Goal: Task Accomplishment & Management: Use online tool/utility

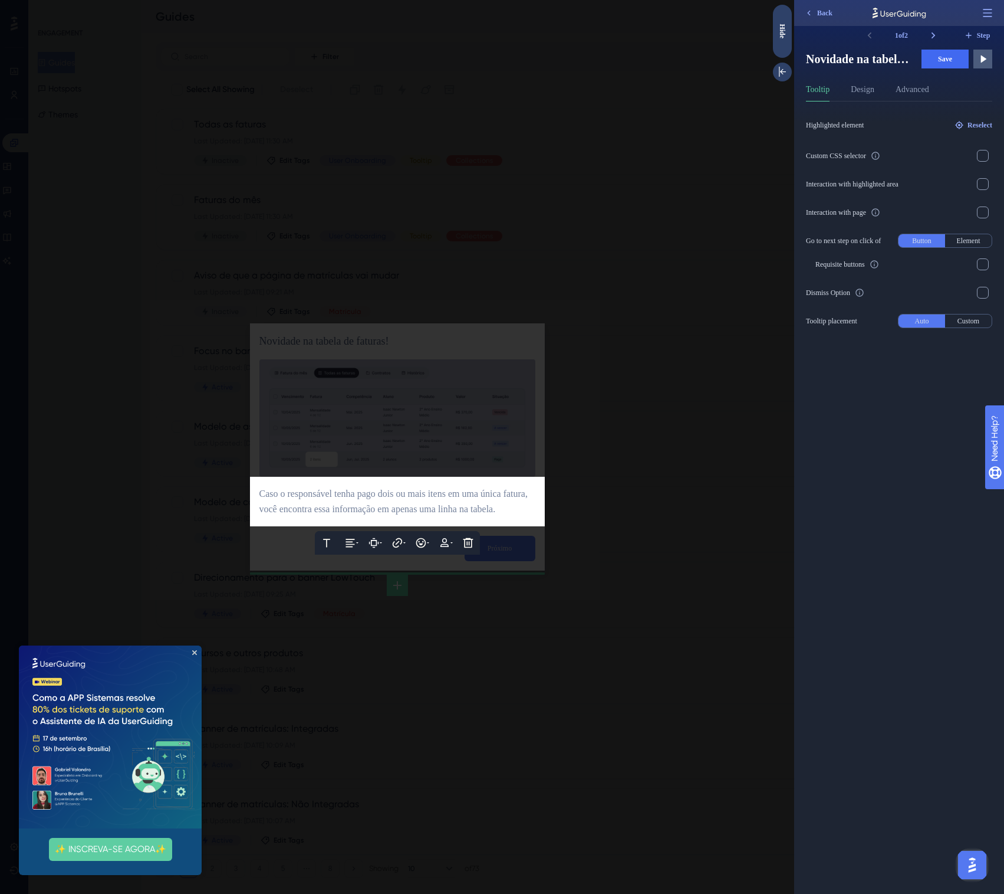
click at [840, 14] on div "Back" at bounding box center [899, 13] width 210 height 26
click at [823, 14] on span "Back" at bounding box center [824, 12] width 15 height 9
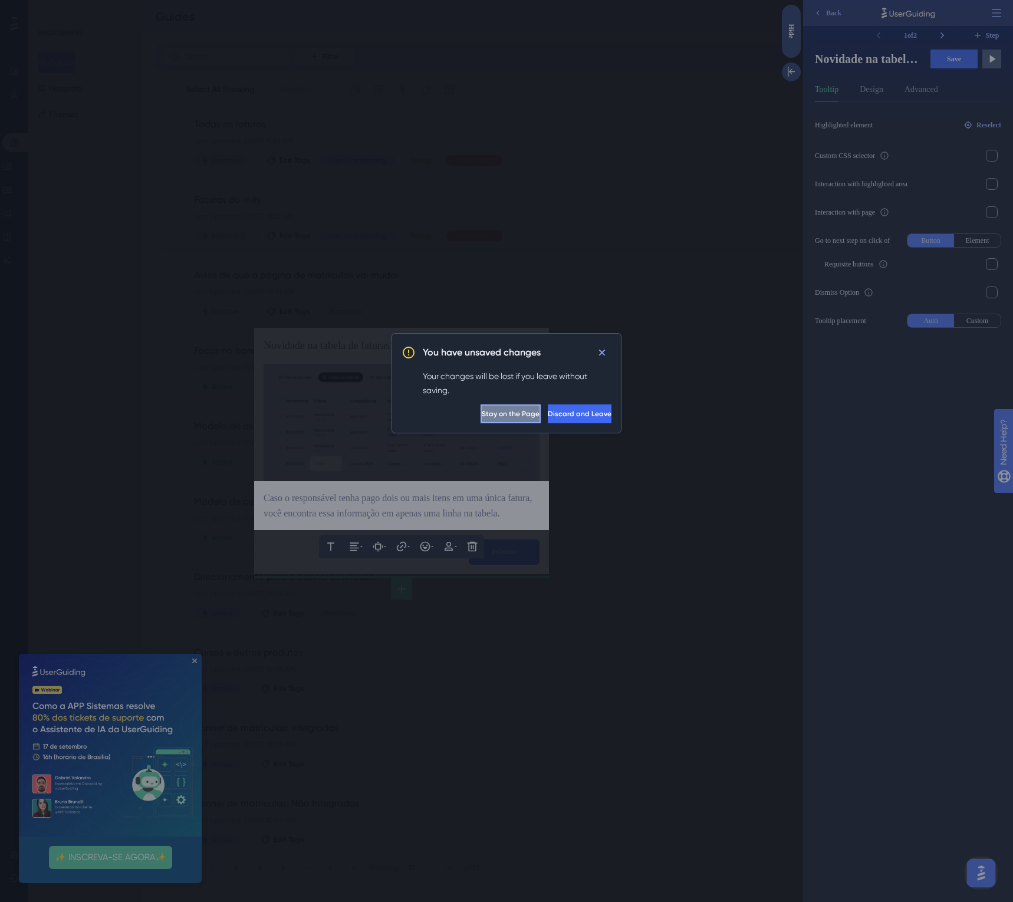
drag, startPoint x: 487, startPoint y: 405, endPoint x: 510, endPoint y: 390, distance: 26.8
click at [487, 405] on button "Stay on the Page" at bounding box center [512, 414] width 58 height 19
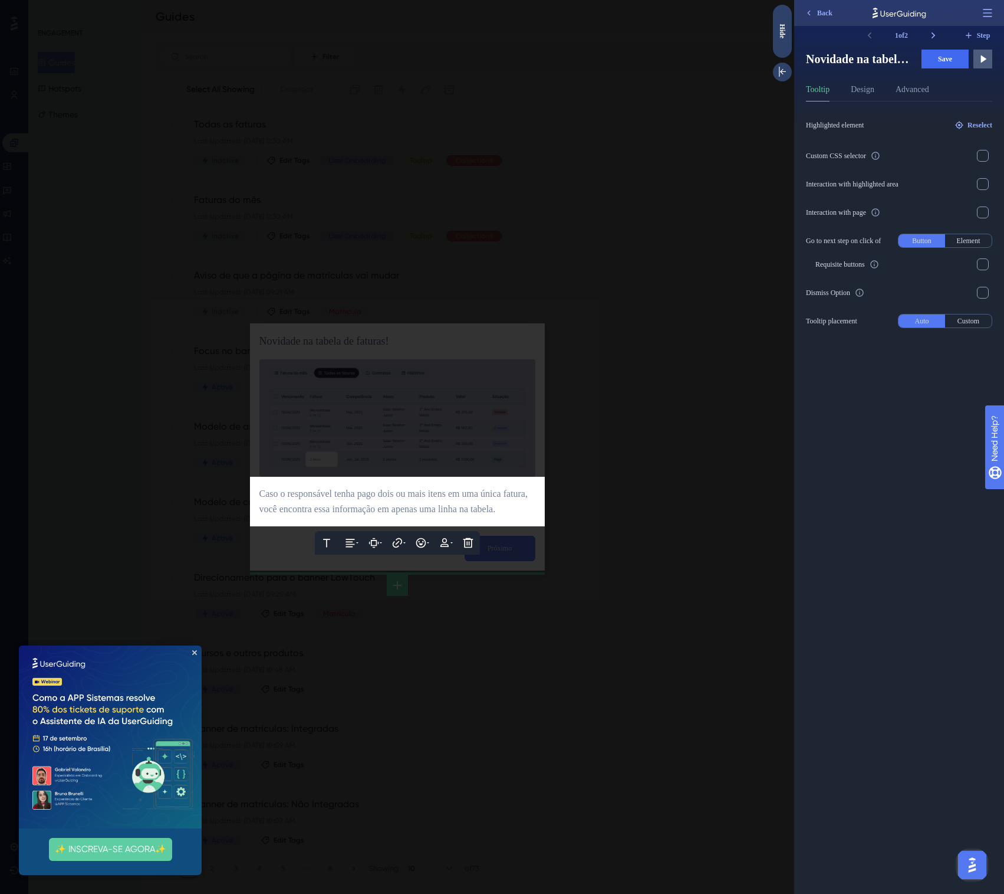
click at [617, 560] on div at bounding box center [397, 447] width 794 height 894
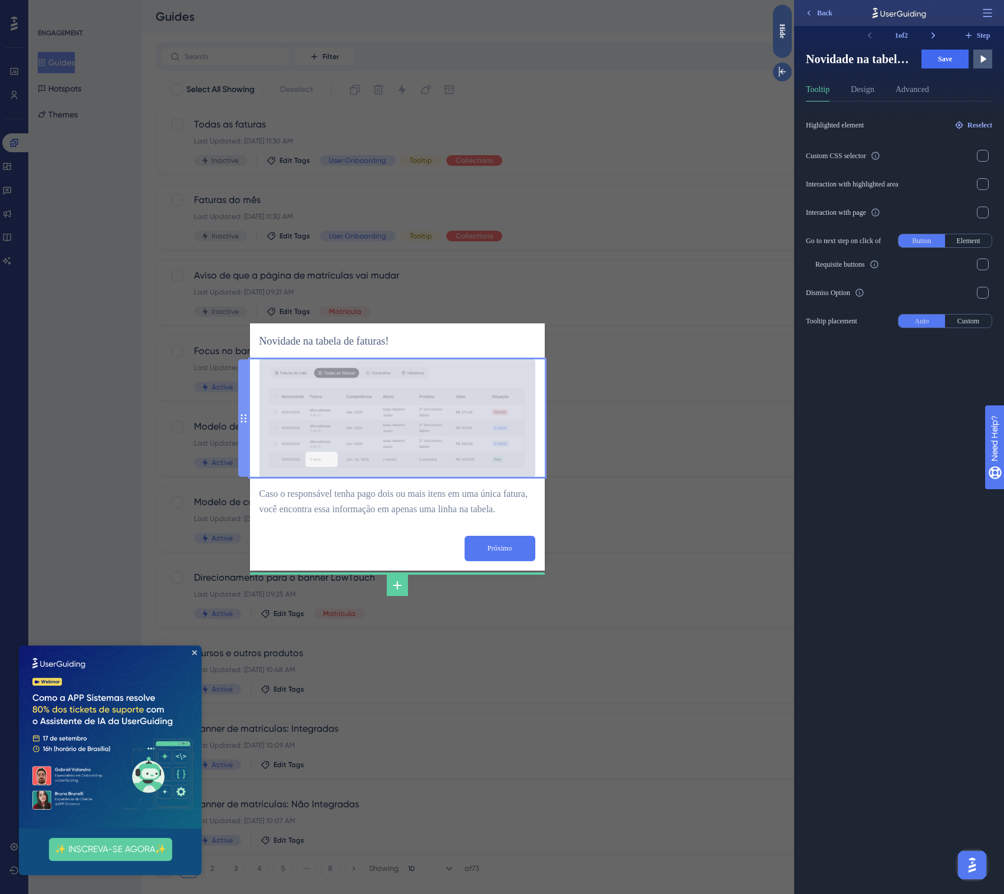
click at [424, 432] on img at bounding box center [398, 417] width 276 height 117
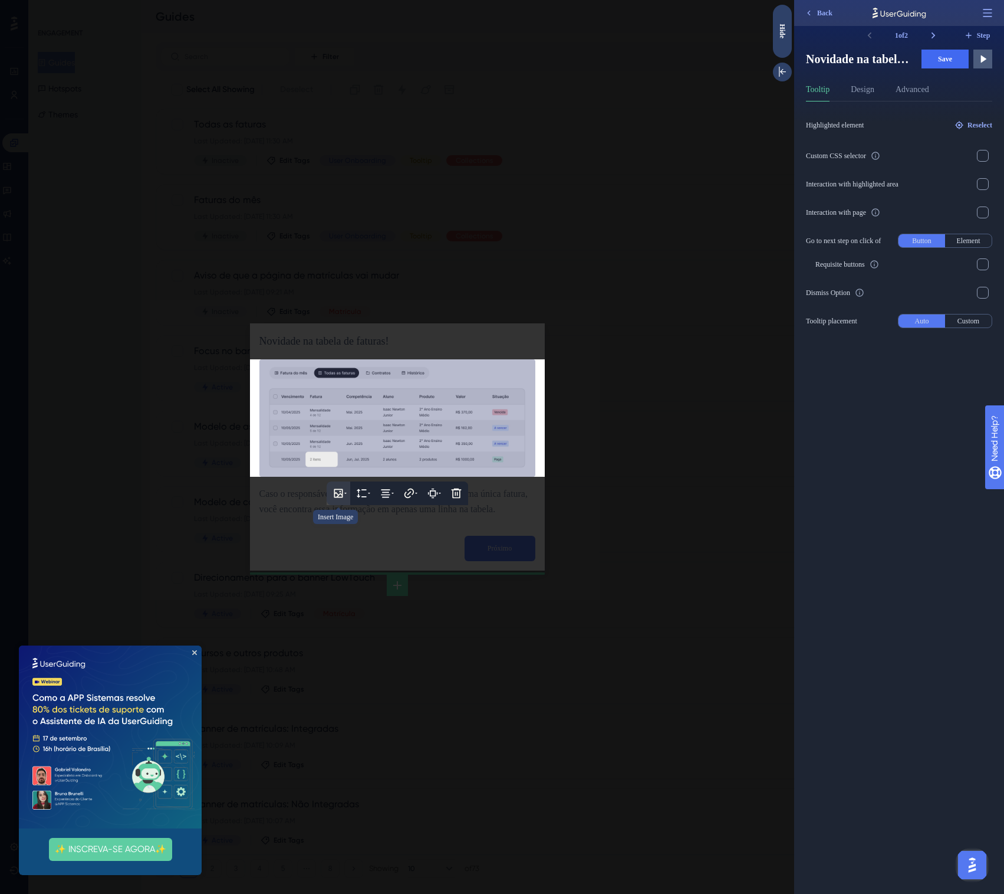
click at [341, 489] on icon at bounding box center [338, 493] width 9 height 9
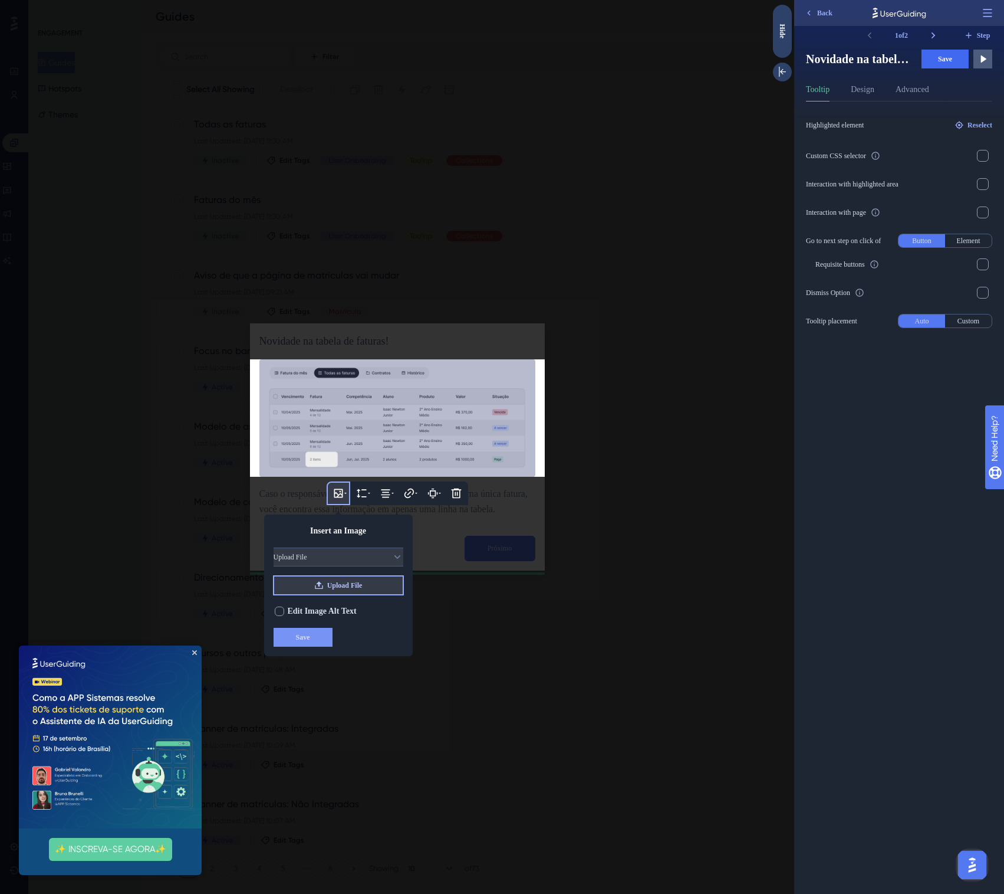
click at [330, 580] on span "Upload File" at bounding box center [344, 584] width 35 height 9
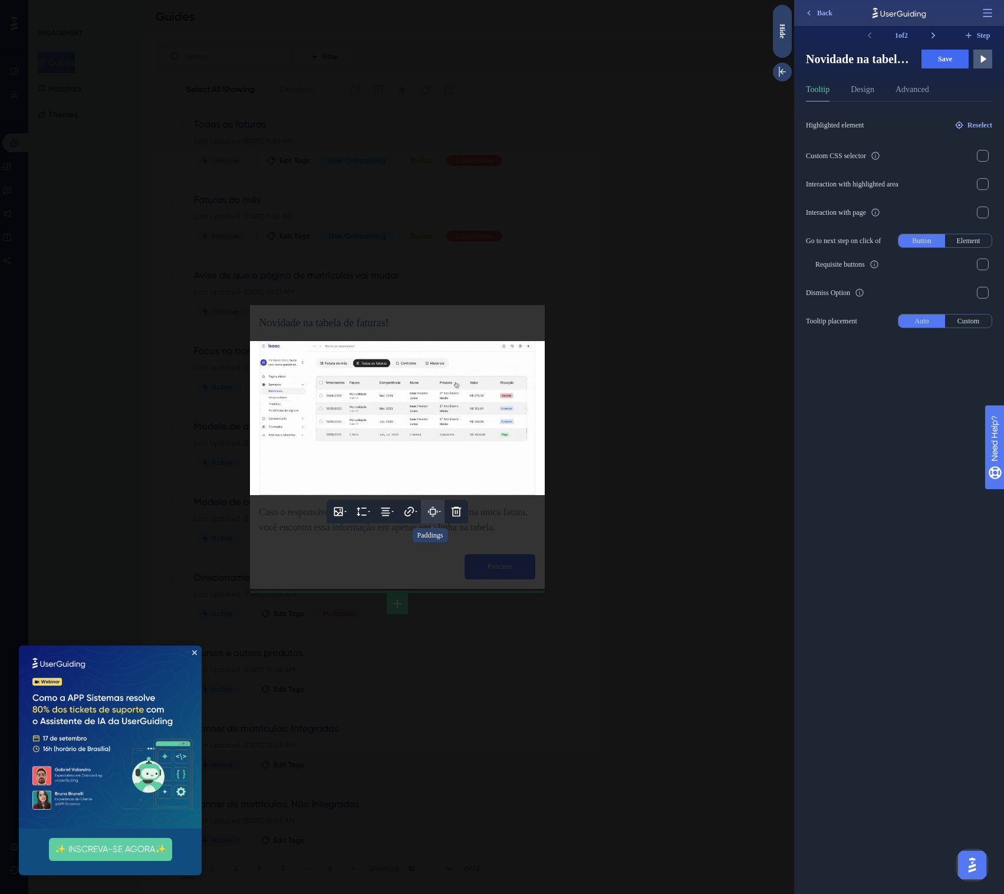
click at [432, 505] on icon at bounding box center [433, 511] width 12 height 12
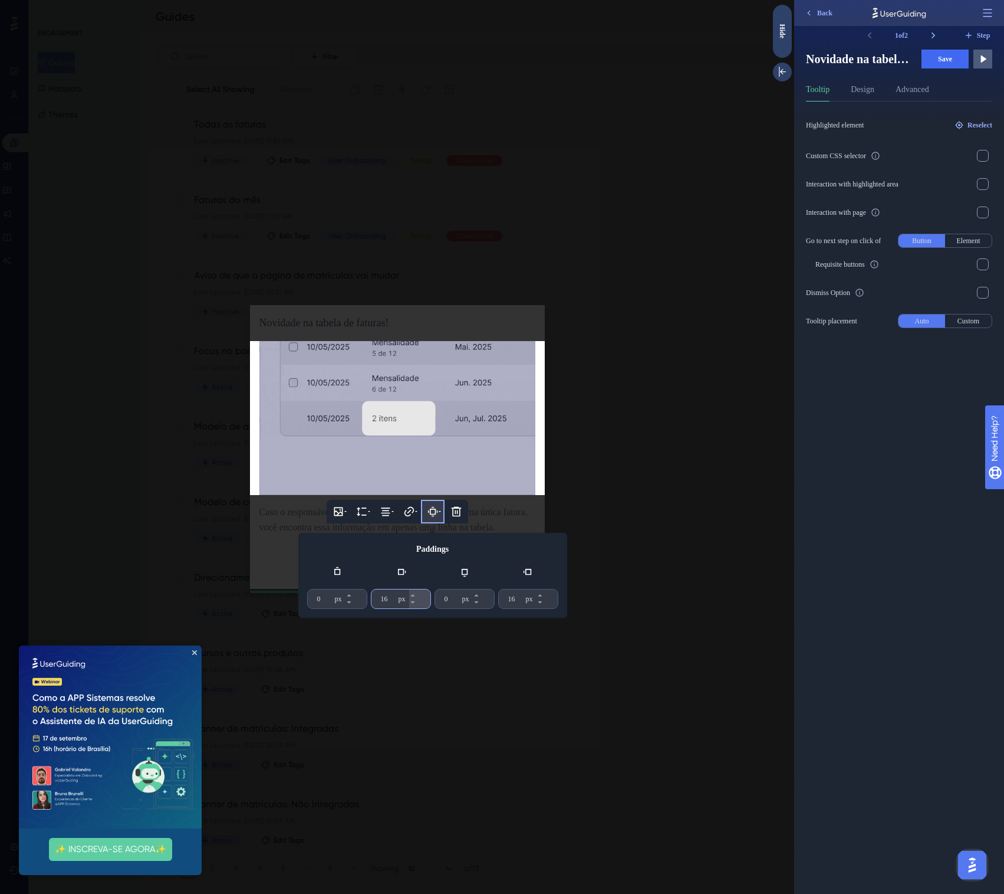
click at [389, 594] on input "16" at bounding box center [388, 598] width 15 height 9
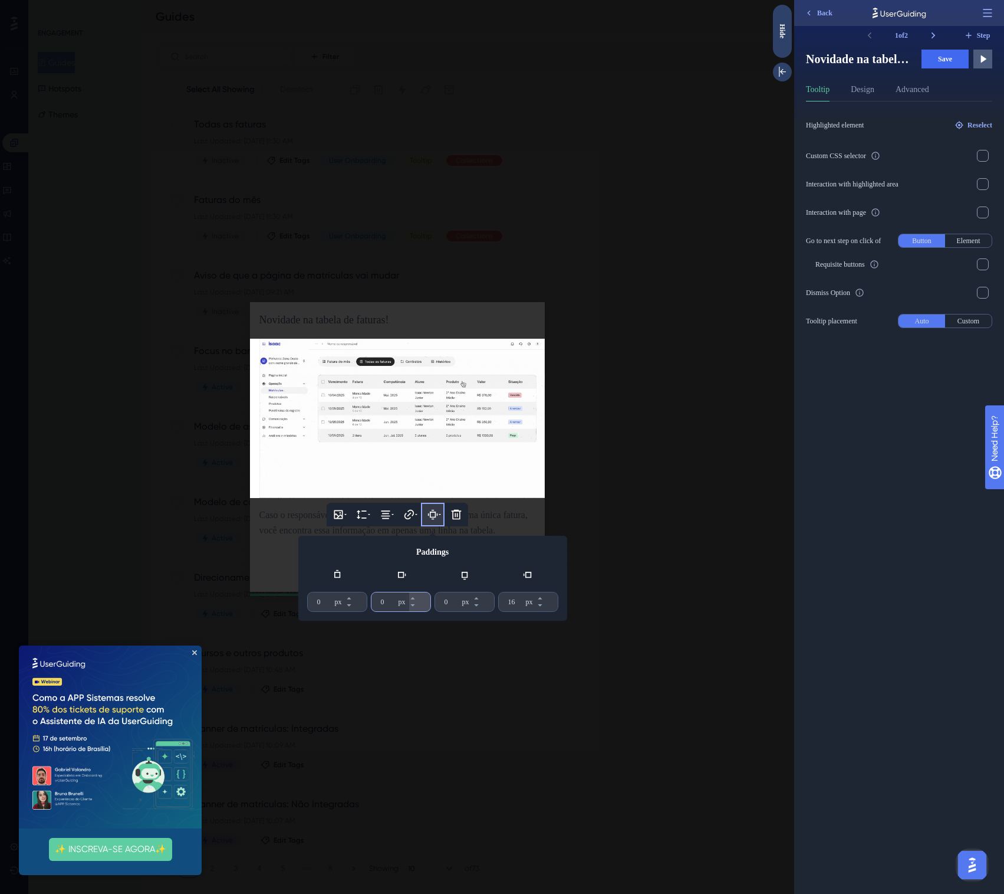
type input "0"
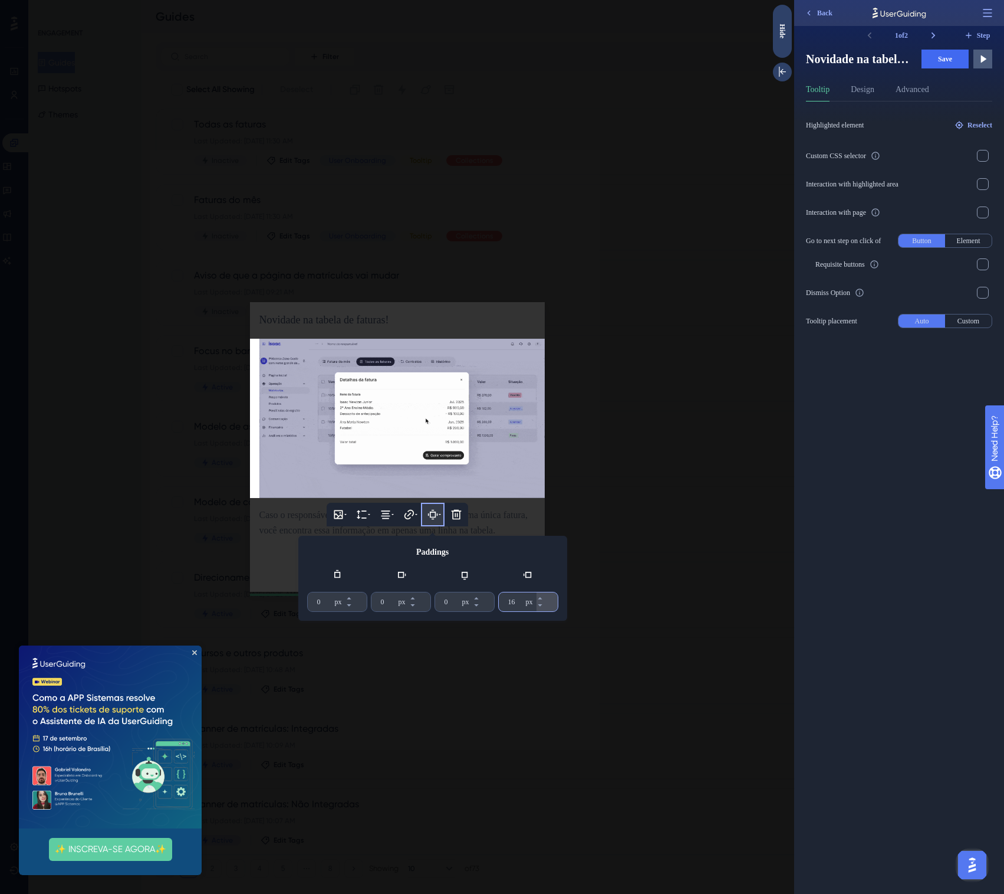
click at [517, 597] on input "16" at bounding box center [515, 601] width 15 height 9
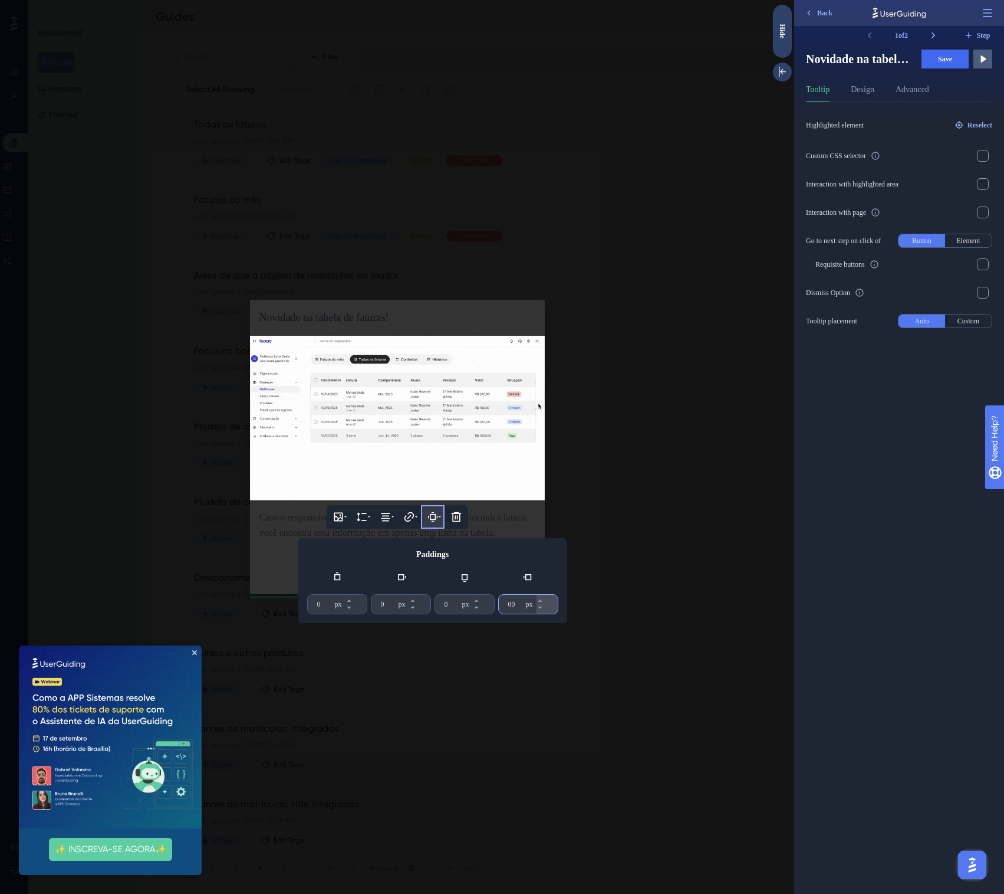
type input "00"
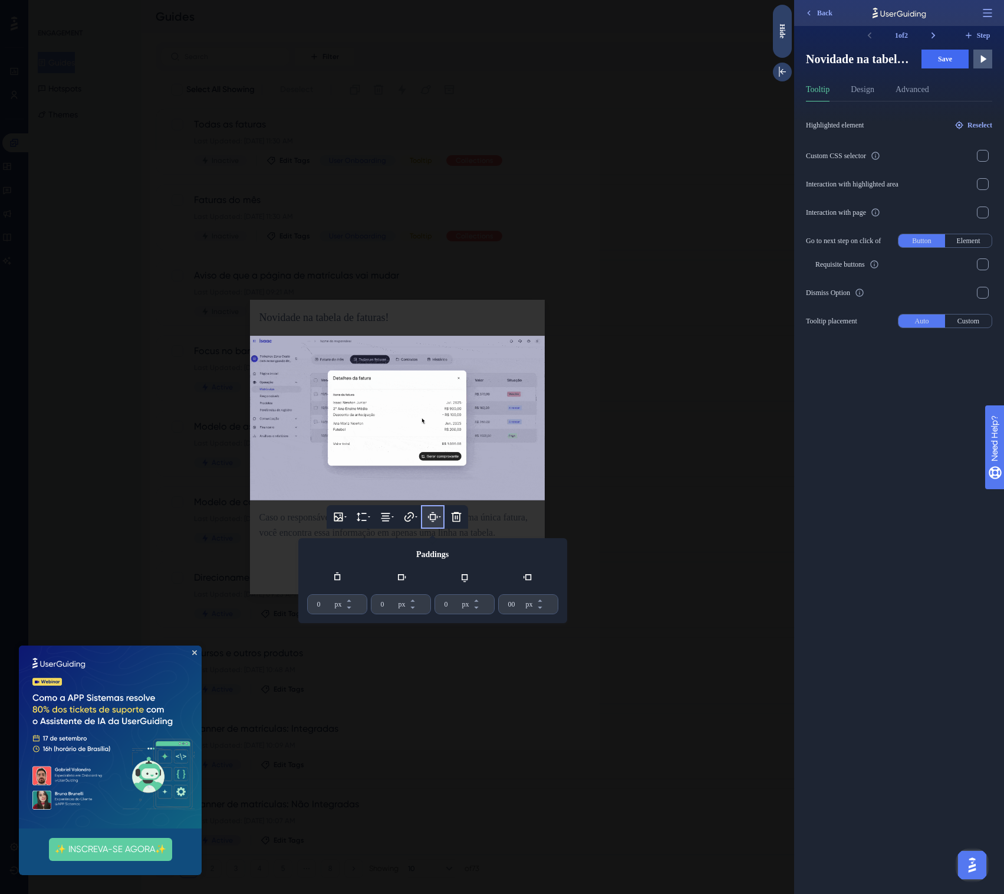
click at [653, 469] on div at bounding box center [397, 447] width 794 height 894
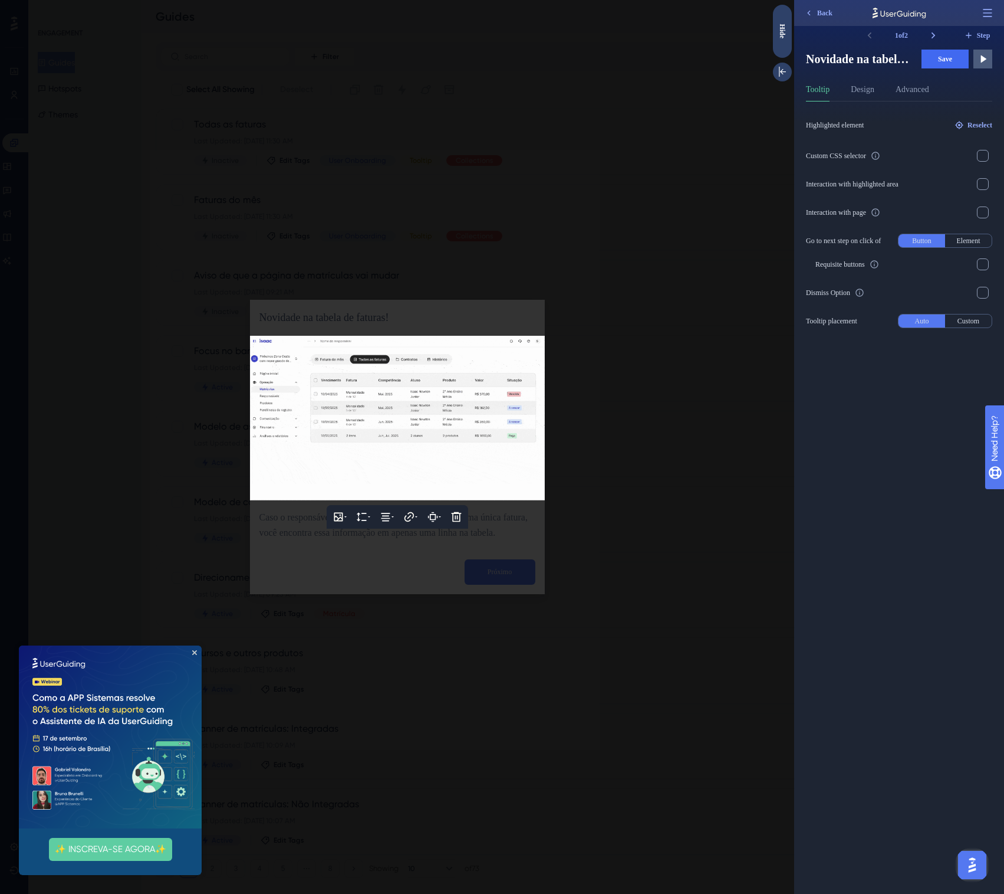
click at [649, 426] on div at bounding box center [397, 447] width 794 height 894
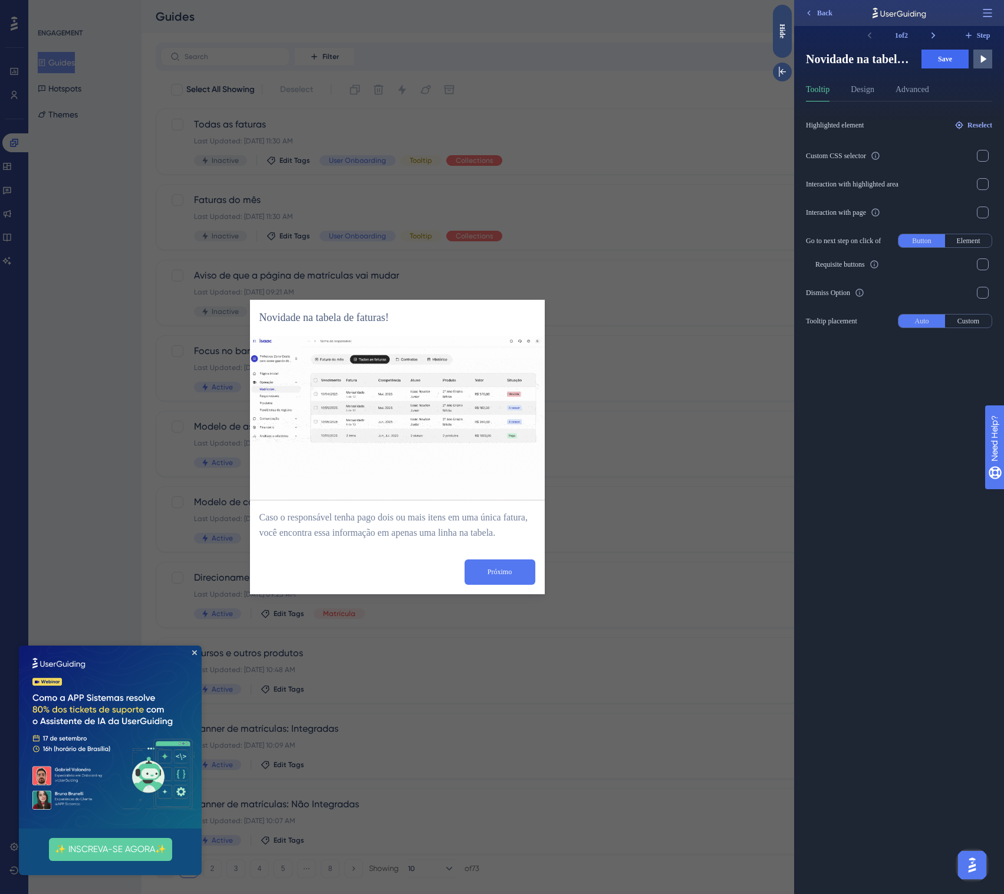
click at [871, 110] on div "Highlighted element Reselect Custom CSS selector Interaction with highlighted a…" at bounding box center [899, 214] width 186 height 226
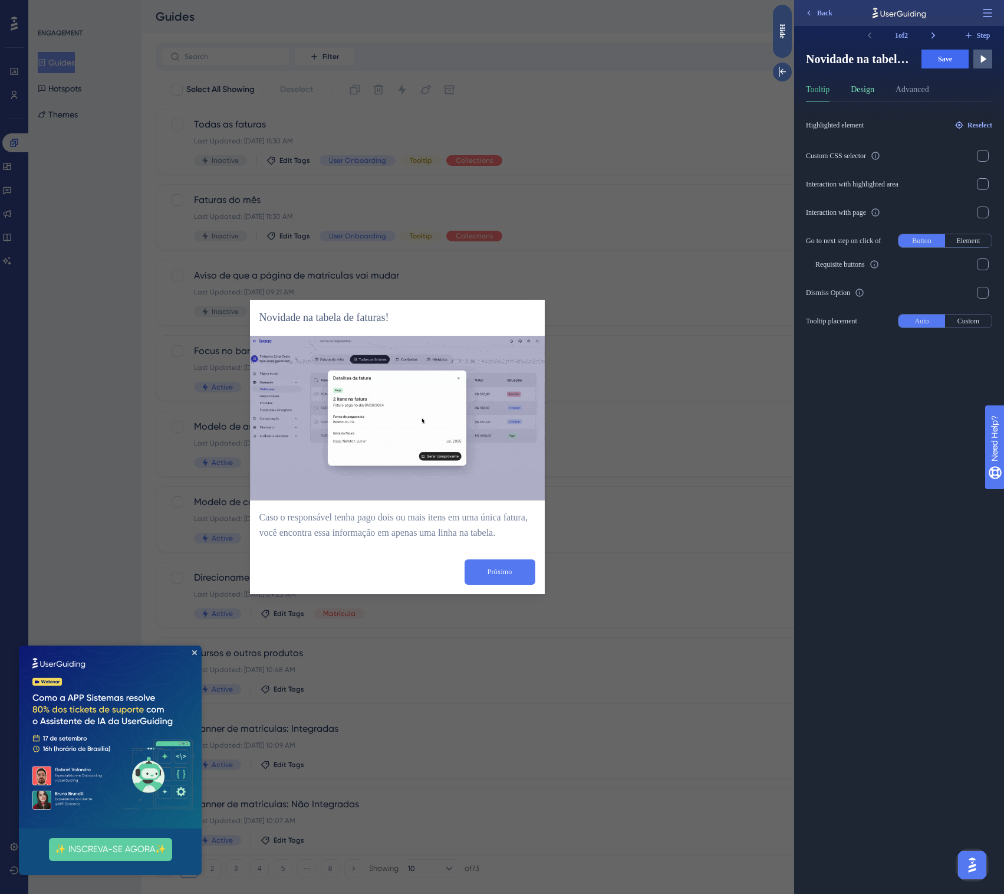
click at [875, 91] on button "Design" at bounding box center [863, 92] width 24 height 19
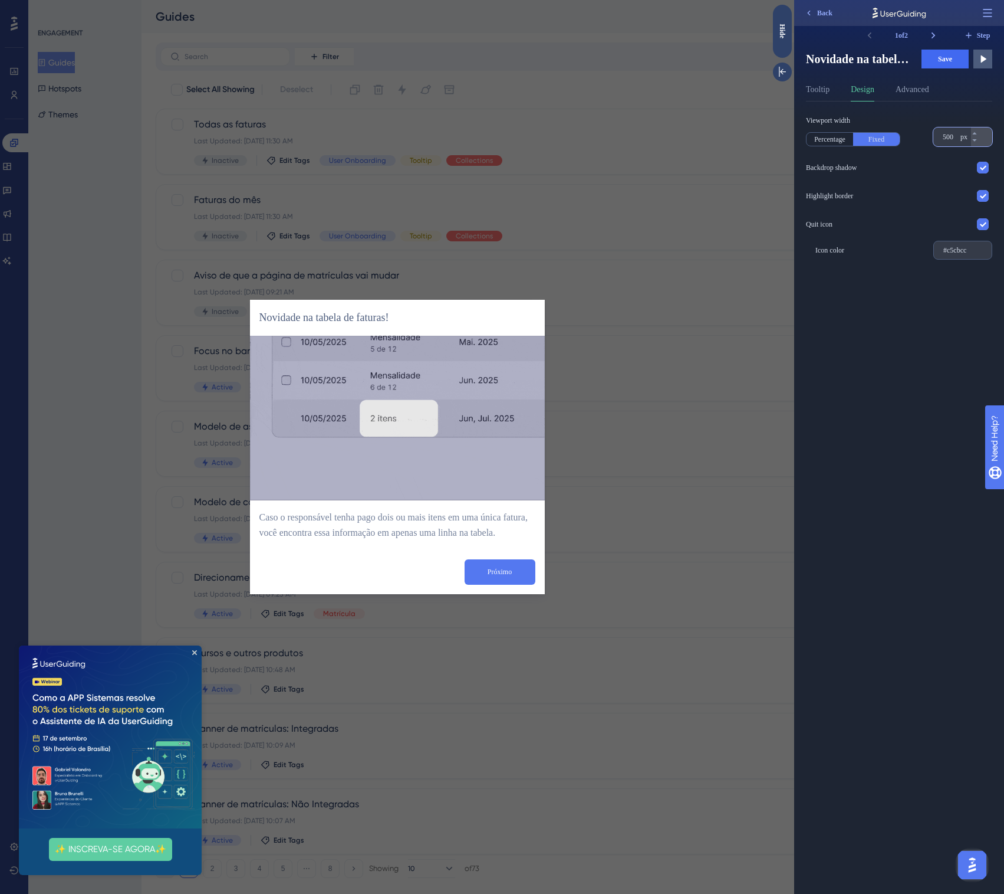
click at [955, 139] on input "500" at bounding box center [950, 136] width 15 height 9
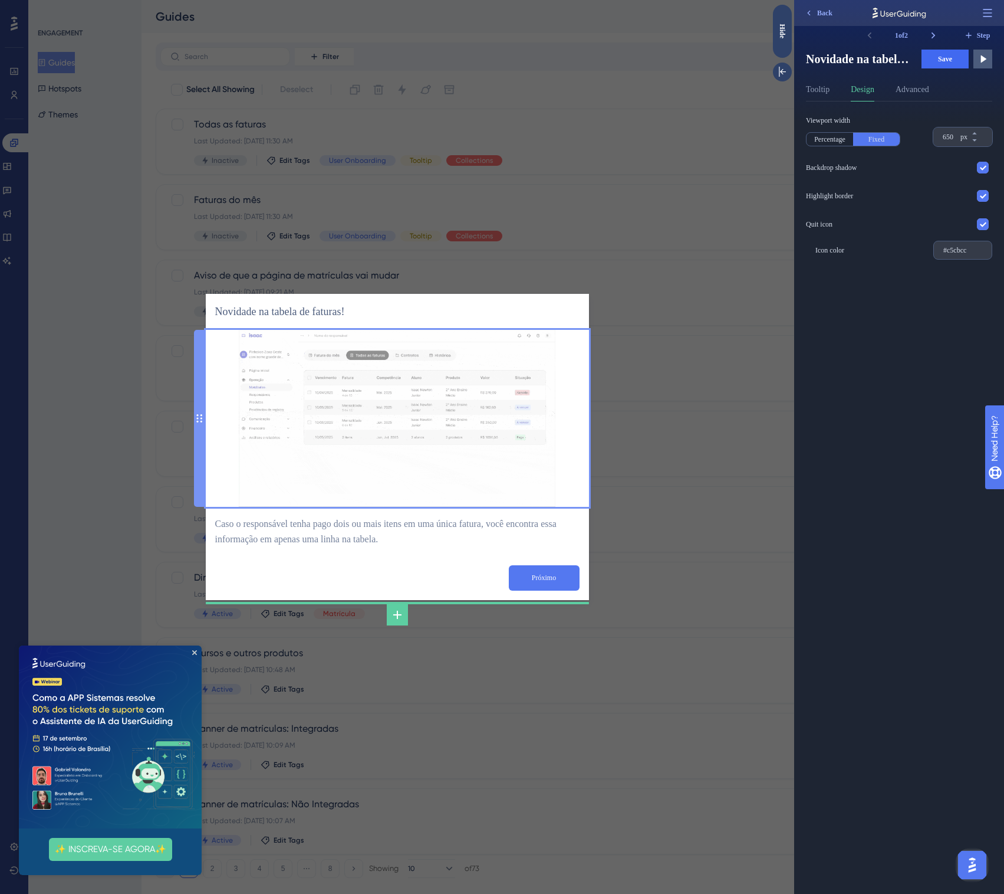
click at [475, 428] on img at bounding box center [397, 418] width 317 height 177
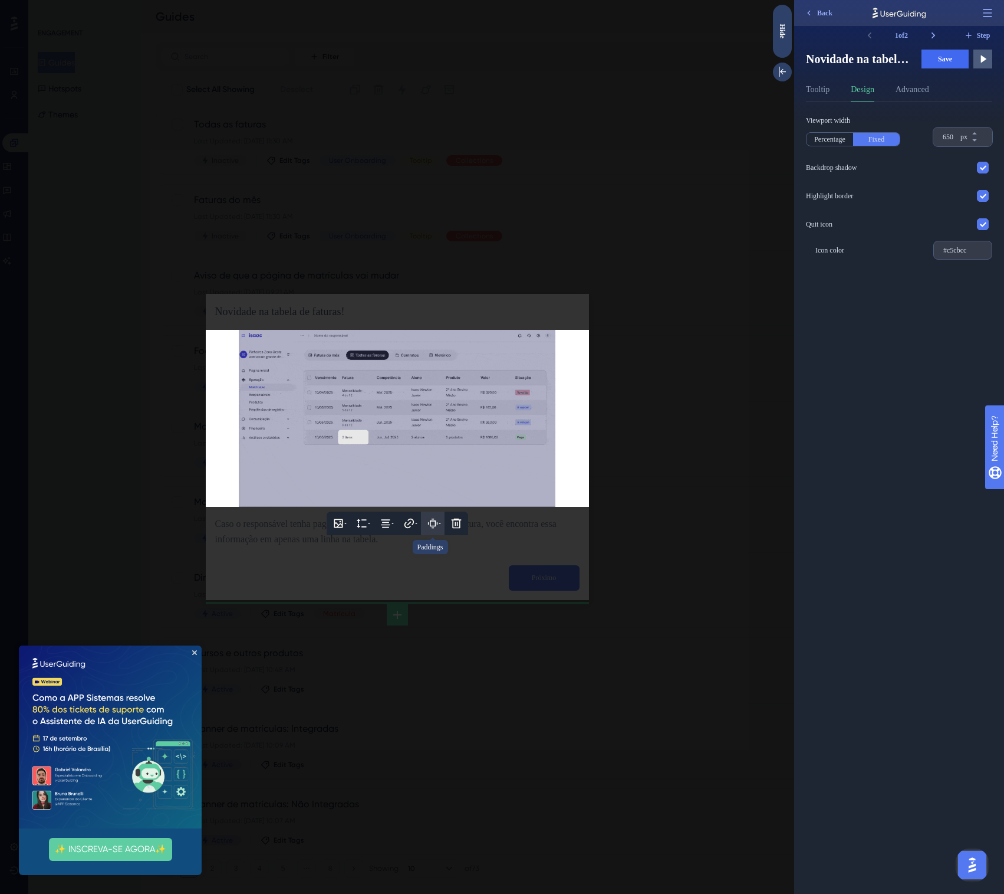
click at [432, 521] on icon at bounding box center [433, 523] width 6 height 6
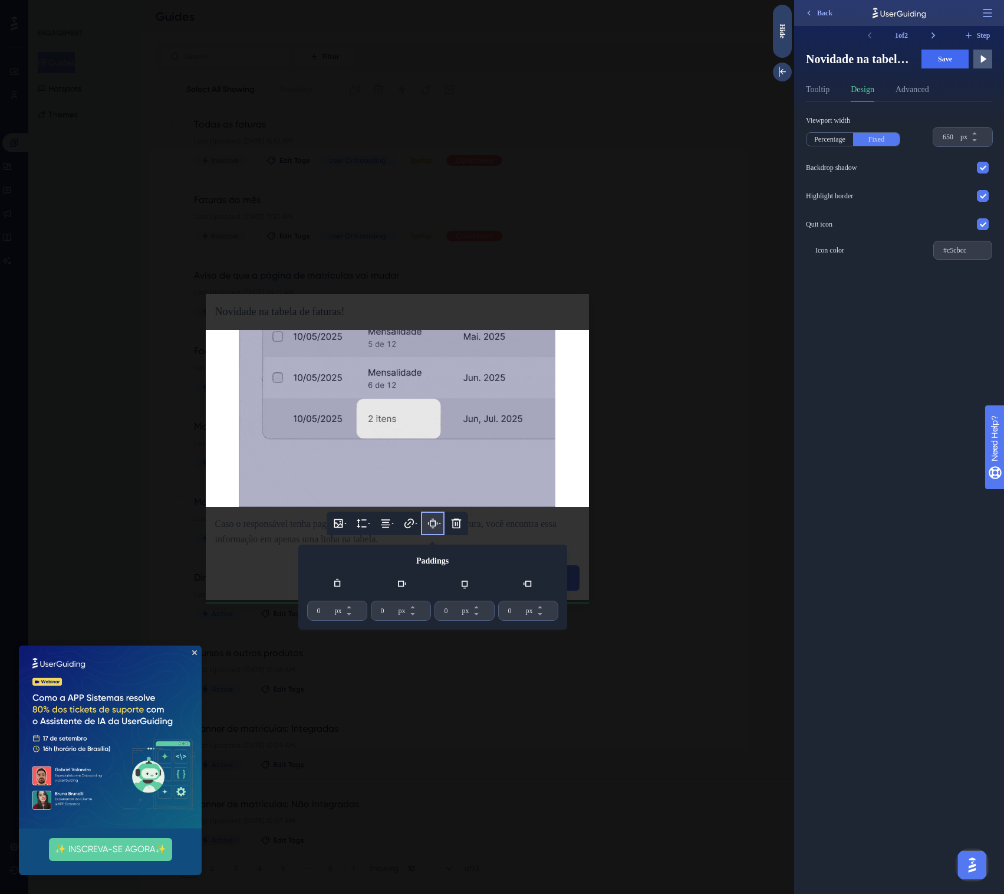
click at [622, 510] on div at bounding box center [397, 447] width 794 height 894
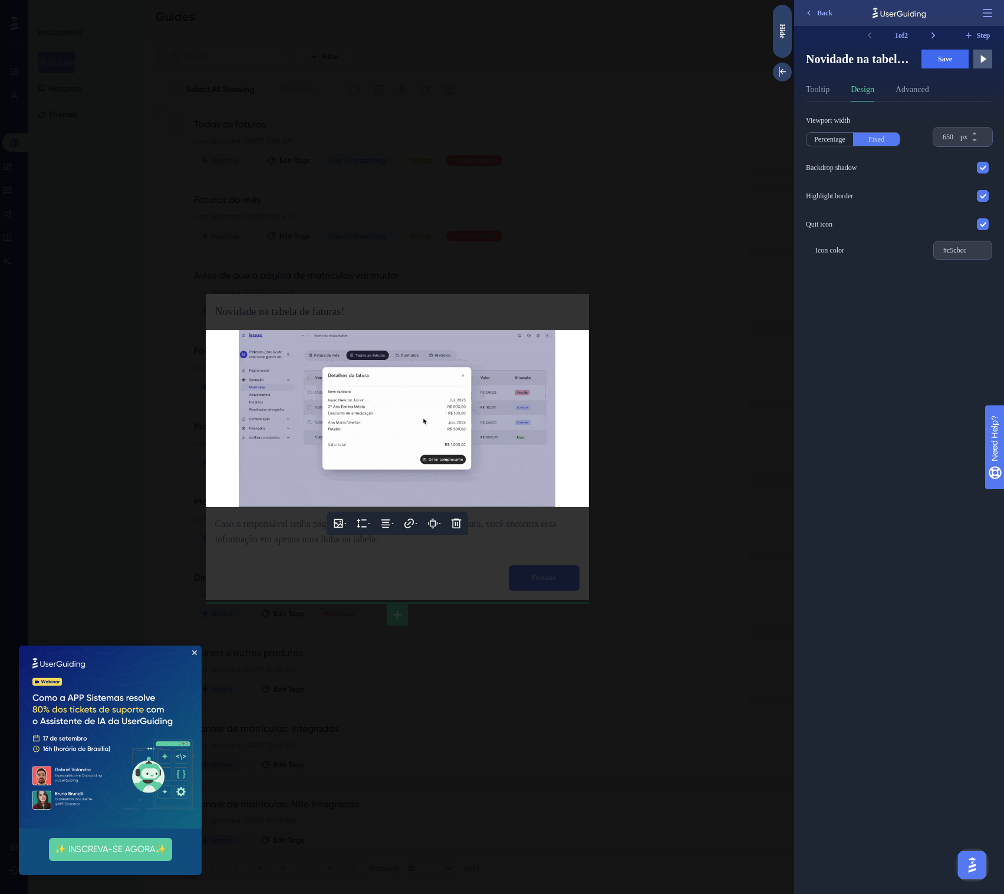
click at [691, 497] on div at bounding box center [397, 447] width 794 height 894
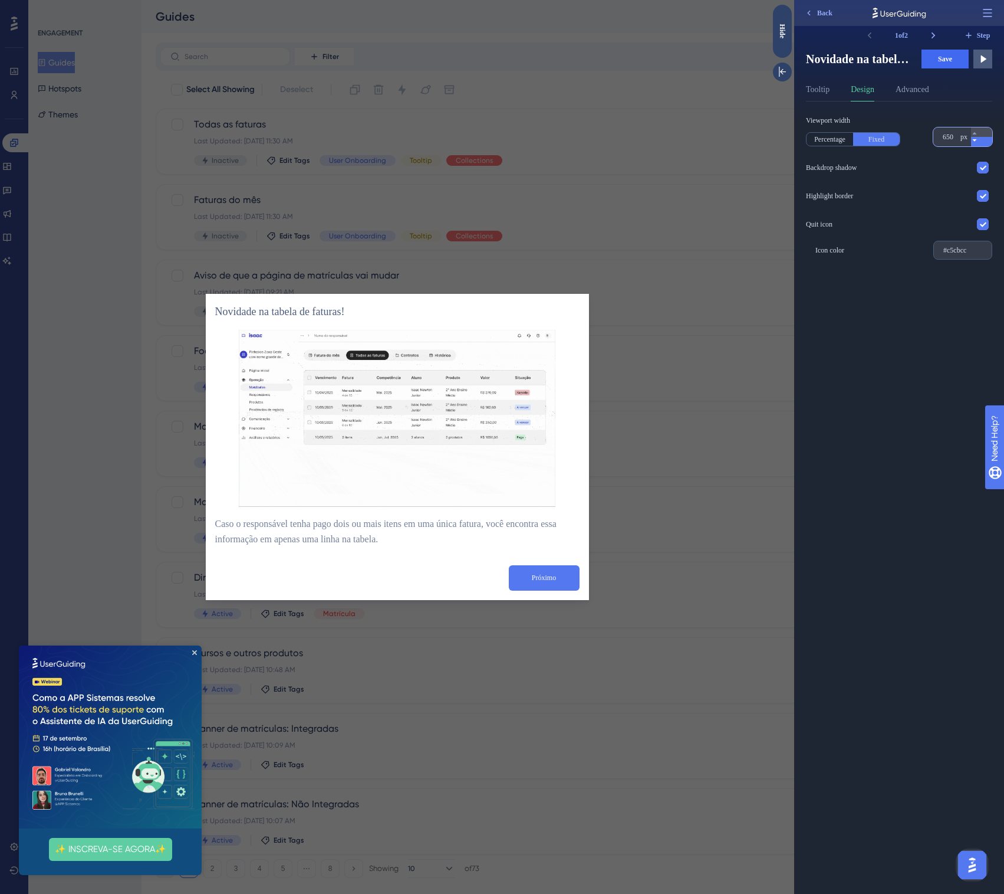
click at [978, 142] on icon at bounding box center [974, 140] width 7 height 7
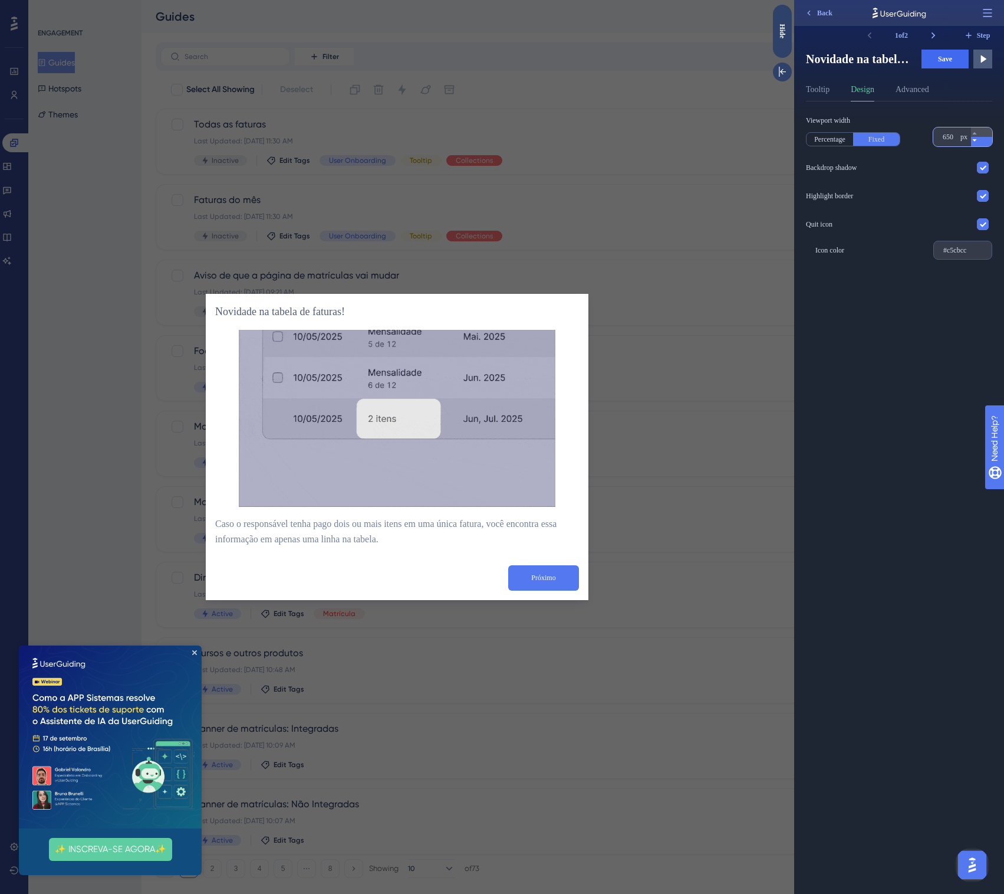
click at [978, 142] on icon at bounding box center [974, 140] width 7 height 7
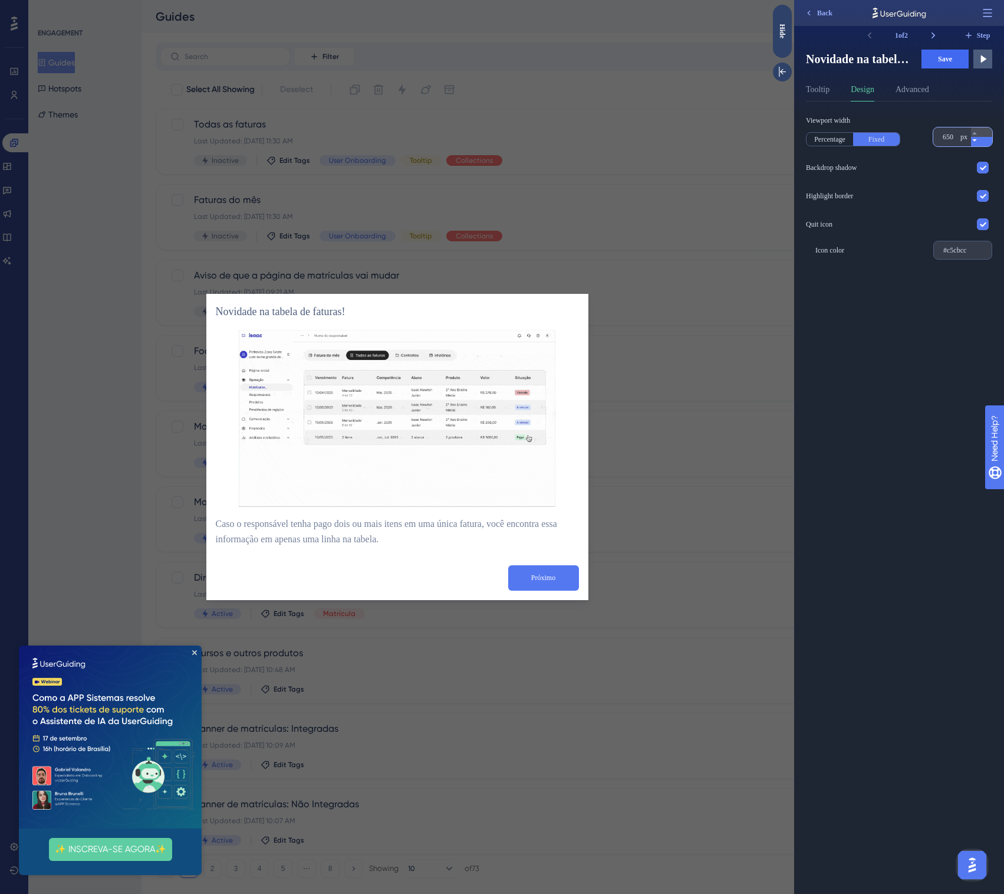
click at [978, 142] on icon at bounding box center [974, 140] width 7 height 7
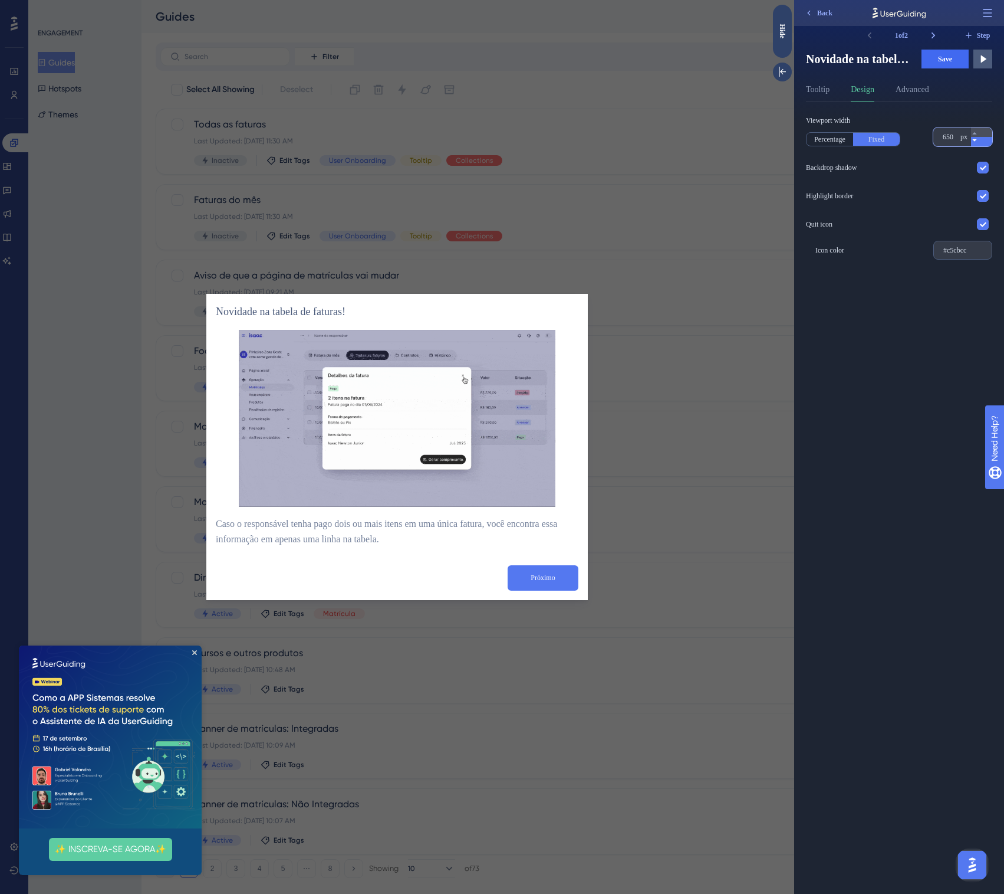
click at [978, 142] on icon at bounding box center [974, 140] width 7 height 7
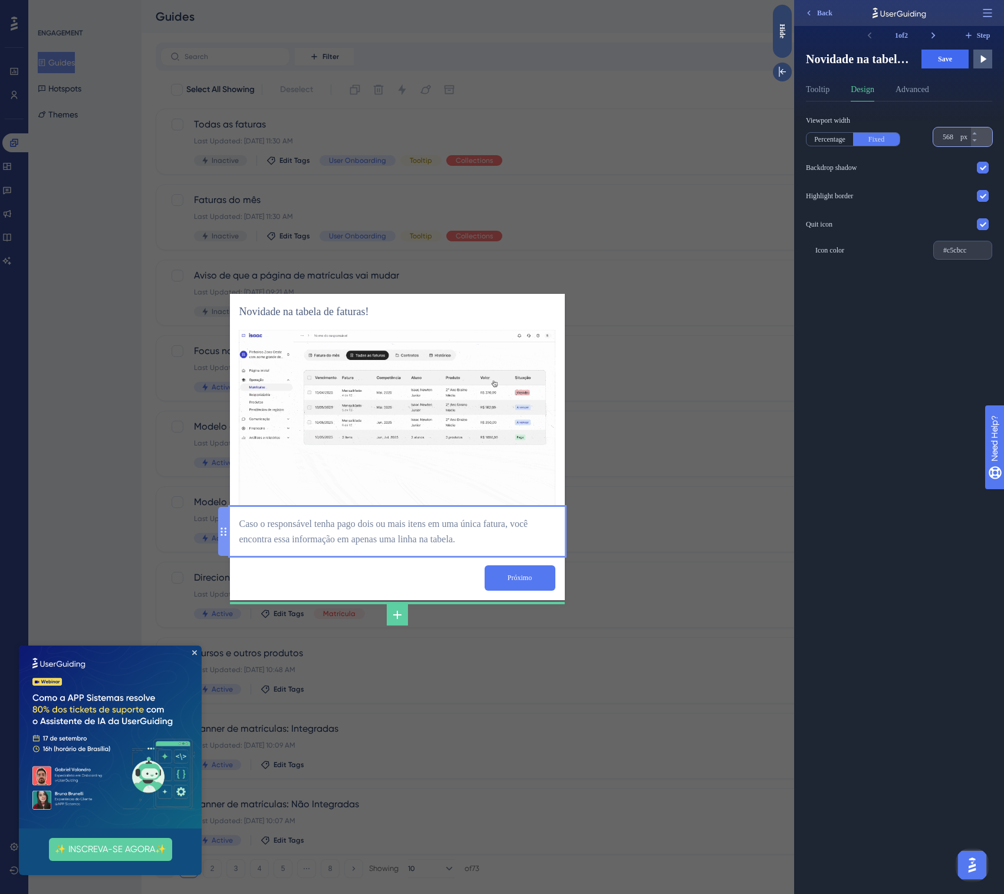
type input "568"
click at [512, 544] on div "Caso o responsável tenha pago dois ou mais itens em uma única fatura, você enco…" at bounding box center [397, 531] width 316 height 31
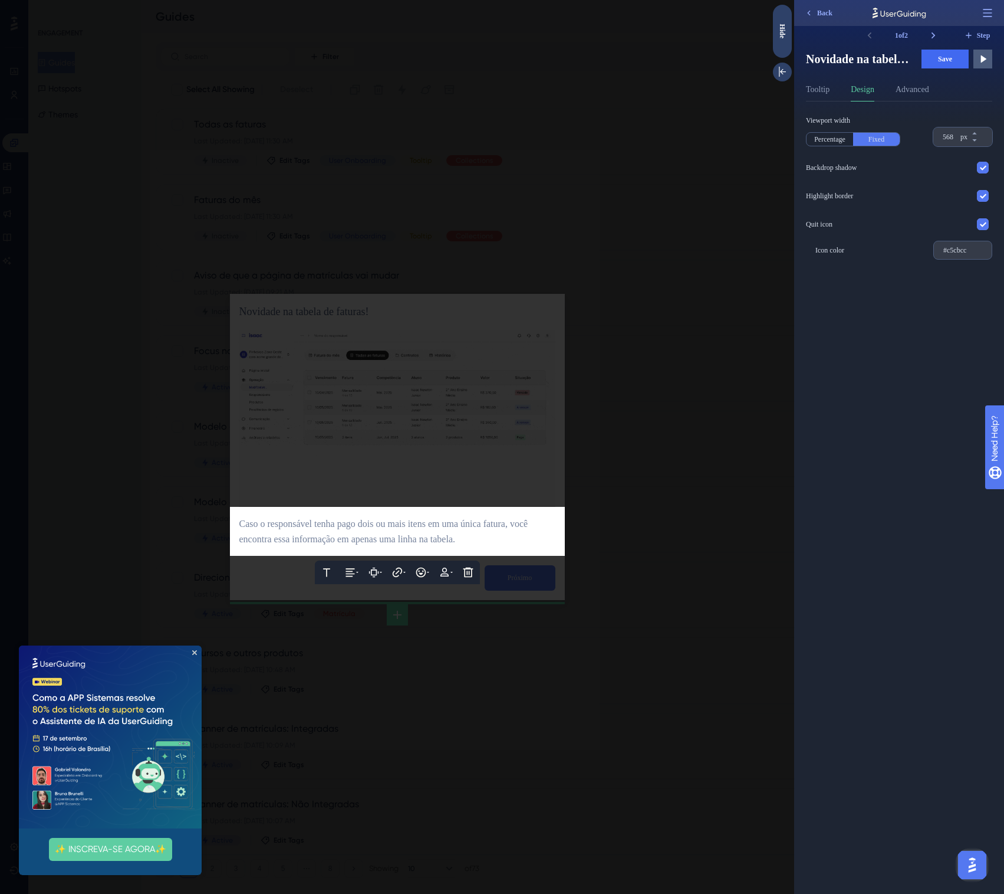
click at [501, 543] on span "Caso o responsável tenha pago dois ou mais itens em uma única fatura, você enco…" at bounding box center [384, 530] width 291 height 25
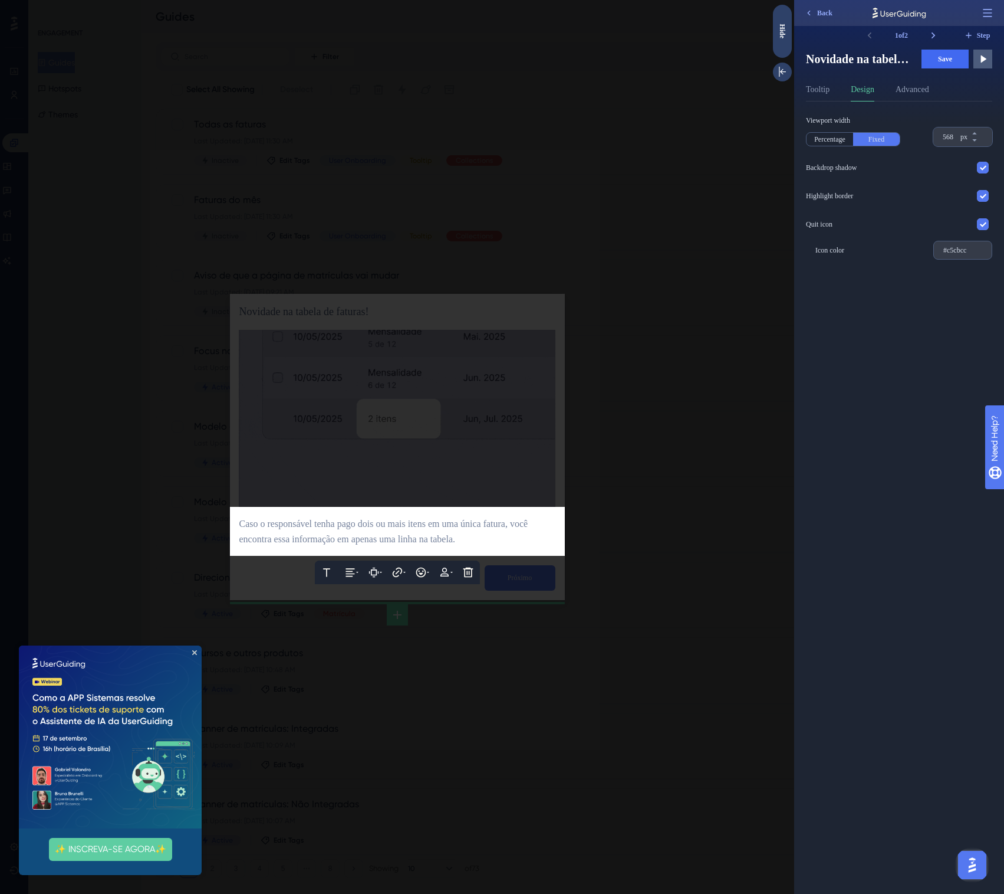
click at [518, 531] on div "Caso o responsável tenha pago dois ou mais itens em uma única fatura, você enco…" at bounding box center [397, 531] width 316 height 31
click at [517, 539] on div "Caso o responsável tenha pago dois ou mais itens em uma única fatura, você enco…" at bounding box center [397, 531] width 316 height 31
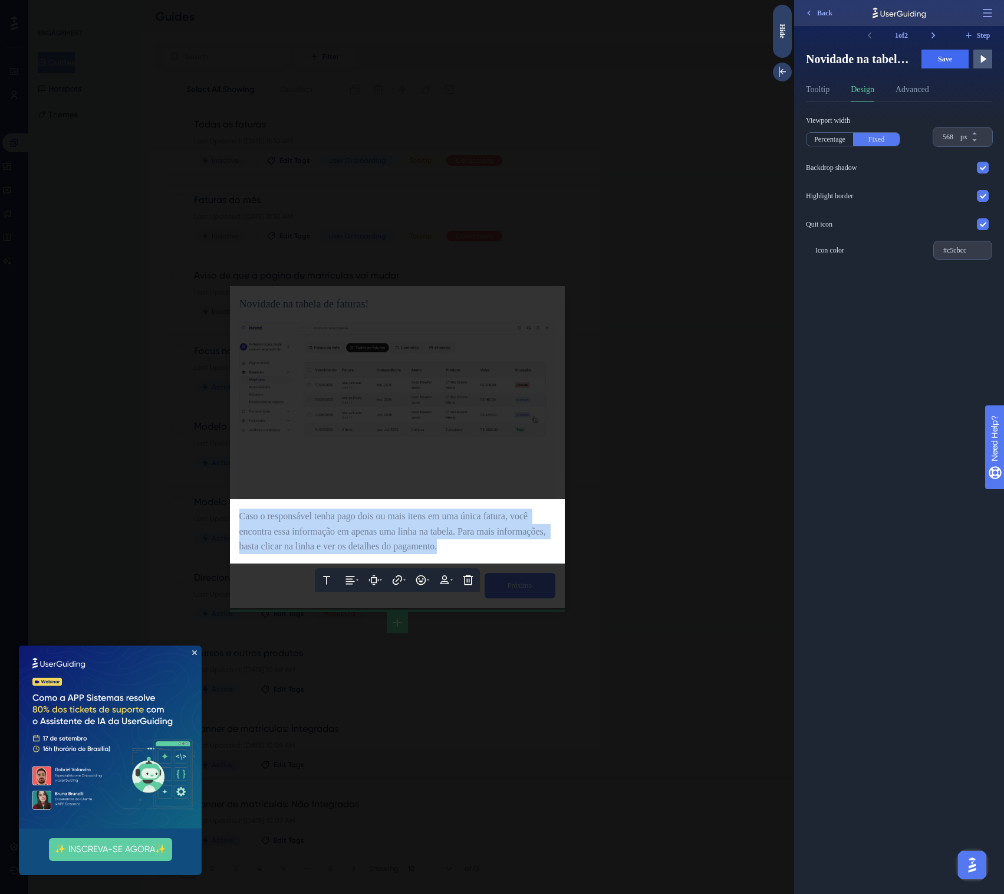
copy span "Caso o responsável tenha pago dois ou mais itens em uma única fatura, você enco…"
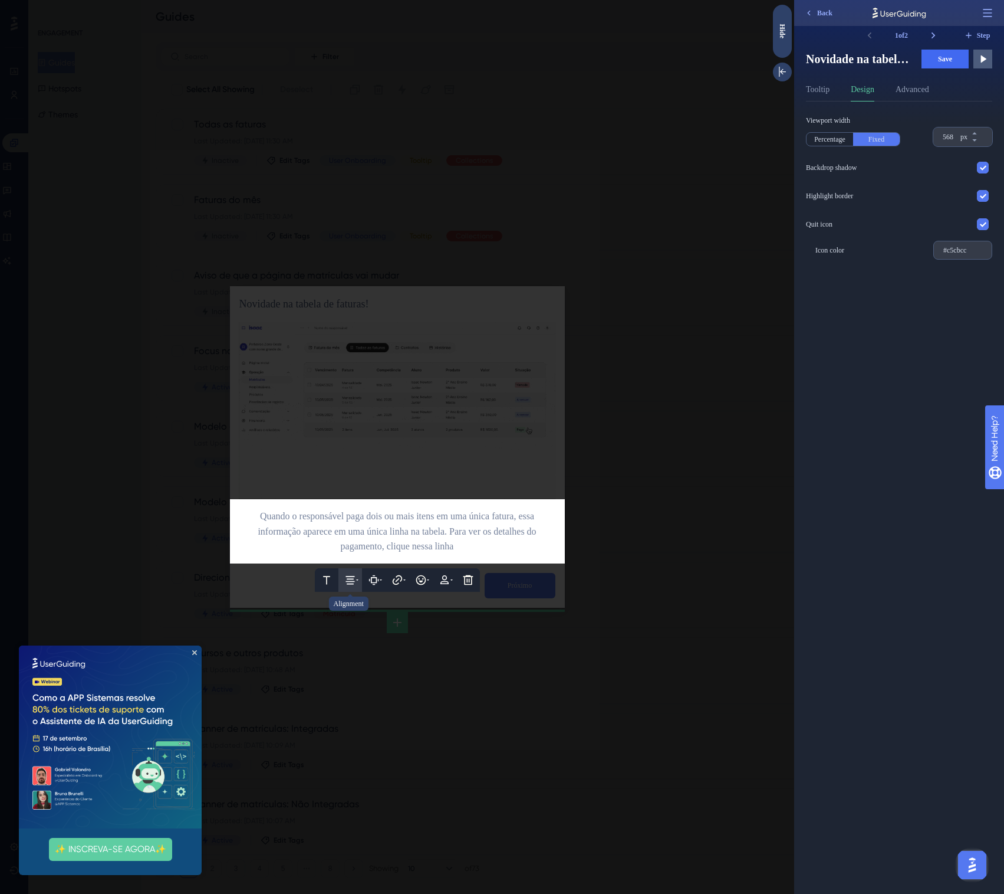
click at [351, 584] on icon at bounding box center [350, 580] width 9 height 8
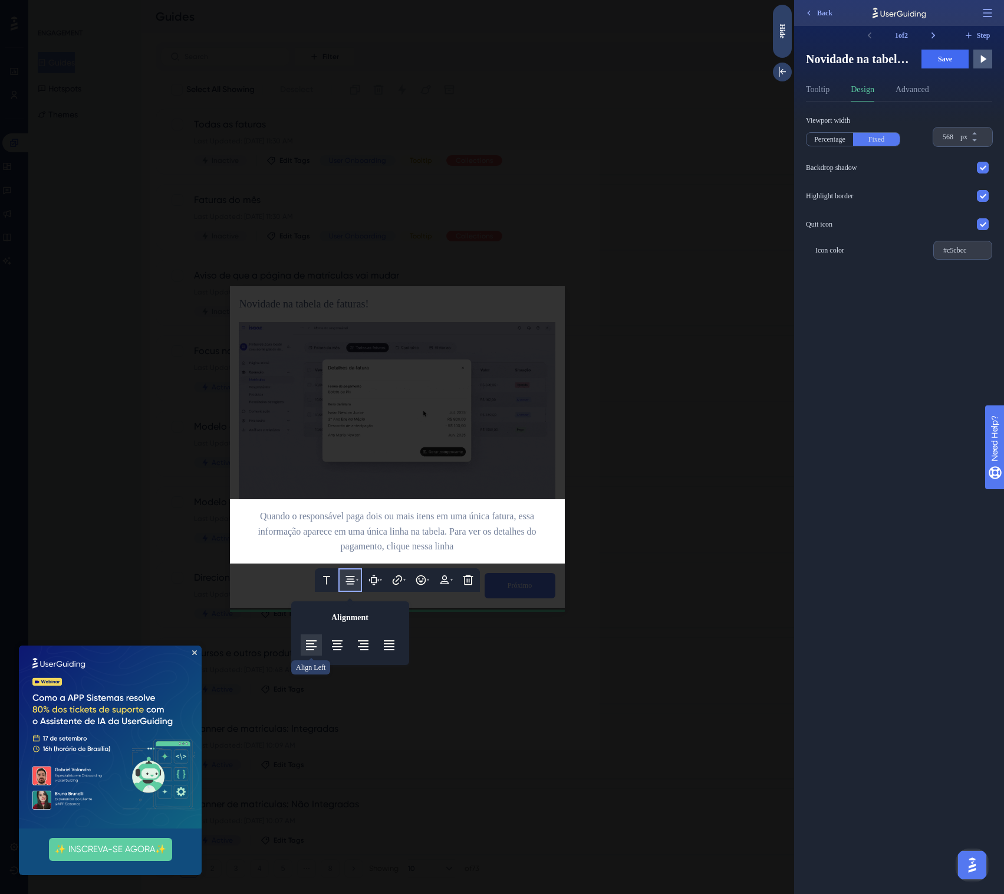
click at [318, 647] on icon at bounding box center [311, 645] width 14 height 14
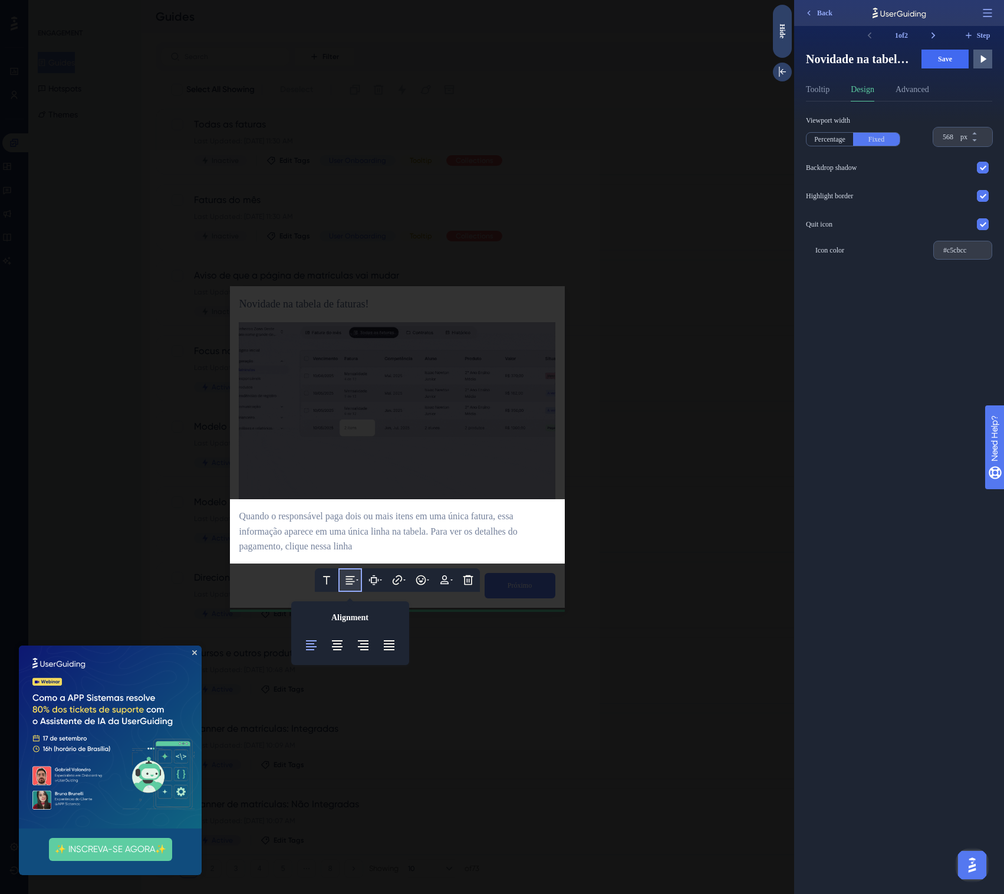
click at [375, 543] on div "Quando o responsável paga dois ou mais itens em uma única fatura, essa informaç…" at bounding box center [397, 531] width 316 height 46
click at [328, 548] on span "Quando o responsável paga dois ou mais itens em uma única fatura, essa informaç…" at bounding box center [379, 531] width 281 height 41
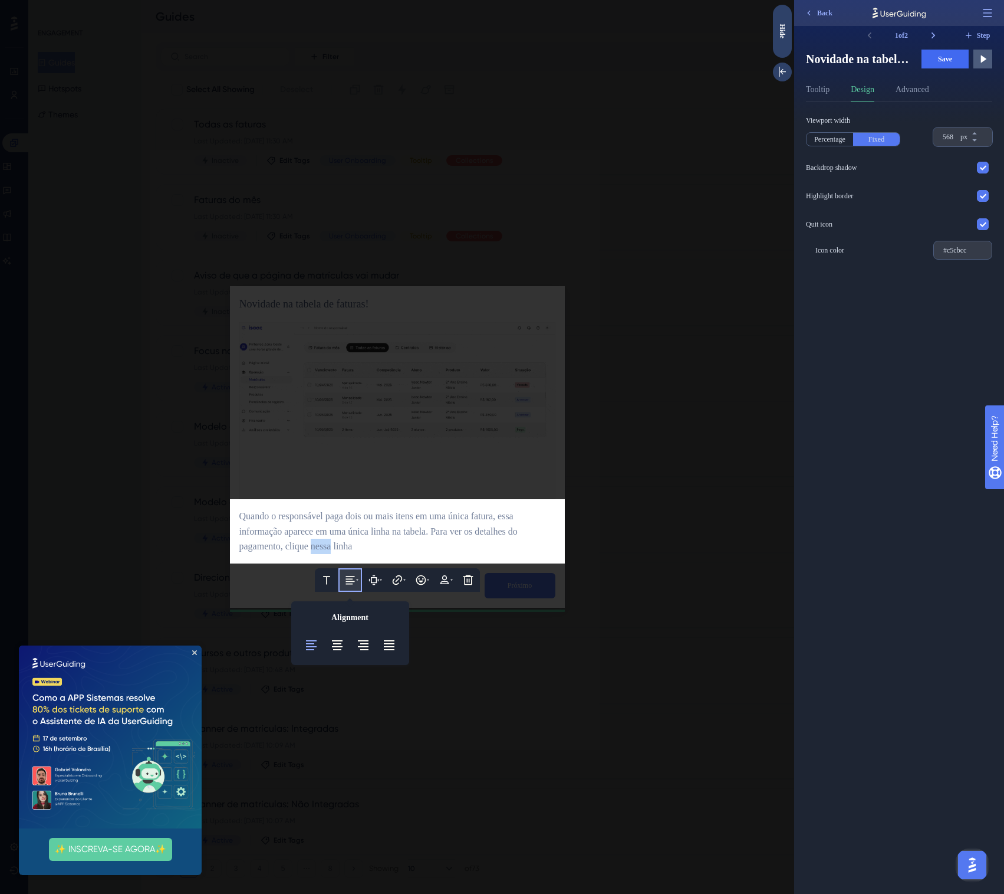
click at [328, 548] on span "Quando o responsável paga dois ou mais itens em uma única fatura, essa informaç…" at bounding box center [379, 531] width 281 height 41
click at [456, 531] on span "Quando o responsável paga dois ou mais itens em uma única fatura, essa informaç…" at bounding box center [379, 531] width 281 height 41
click at [447, 522] on span "Quando o responsável paga dois ou mais itens em uma única fatura, essa informaç…" at bounding box center [393, 531] width 309 height 41
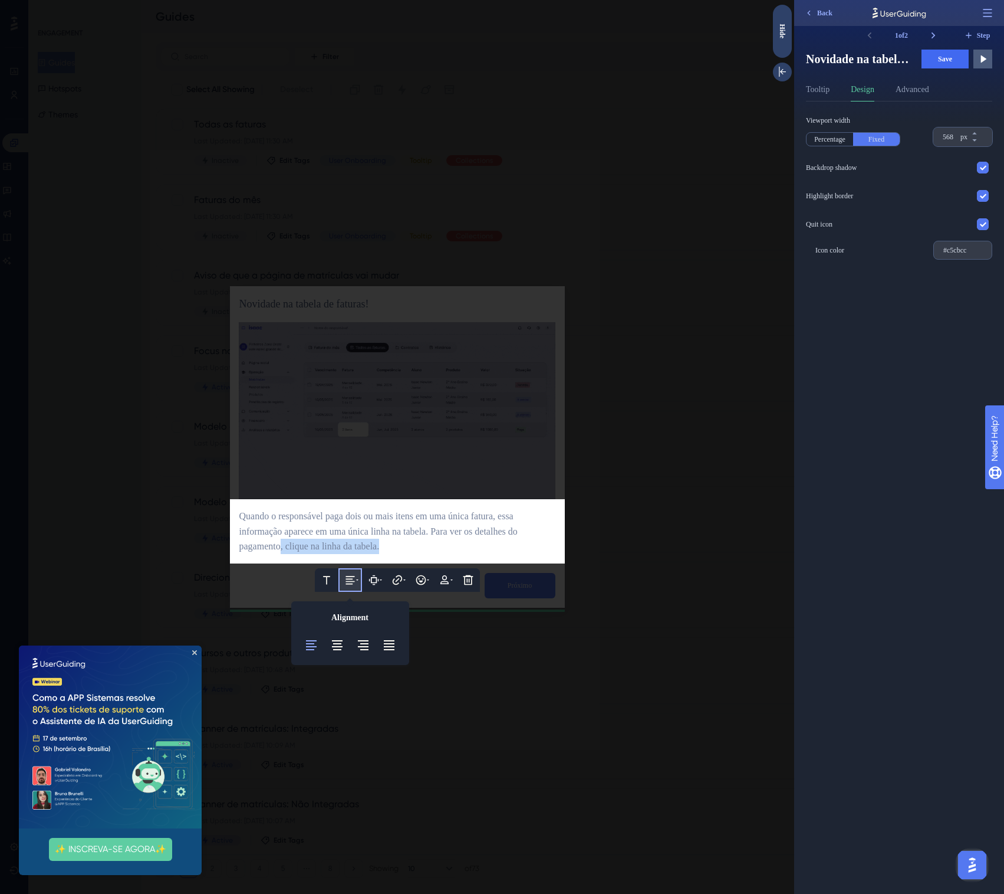
drag, startPoint x: 287, startPoint y: 546, endPoint x: 408, endPoint y: 544, distance: 120.9
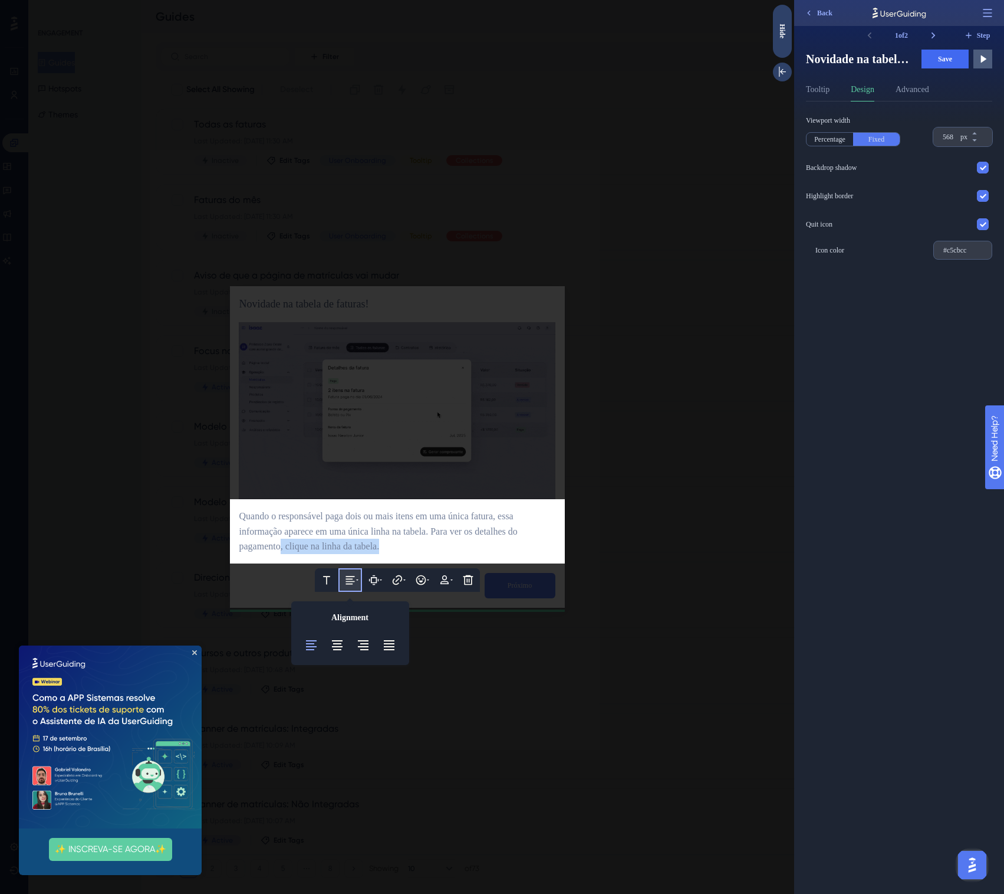
click at [408, 544] on div "Quando o responsável paga dois ou mais itens em uma única fatura, essa informaç…" at bounding box center [397, 531] width 316 height 46
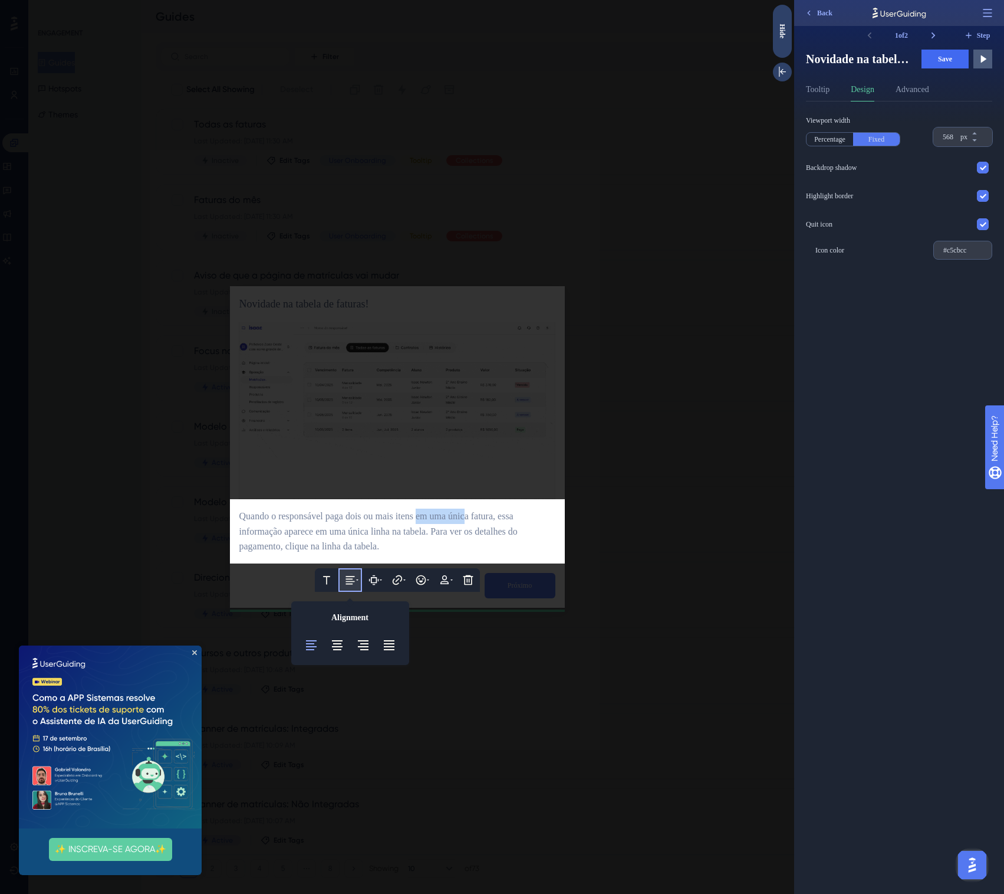
drag, startPoint x: 438, startPoint y: 515, endPoint x: 491, endPoint y: 518, distance: 53.2
click at [489, 516] on span "Quando o responsável paga dois ou mais itens em uma única fatura, essa informaç…" at bounding box center [379, 531] width 281 height 41
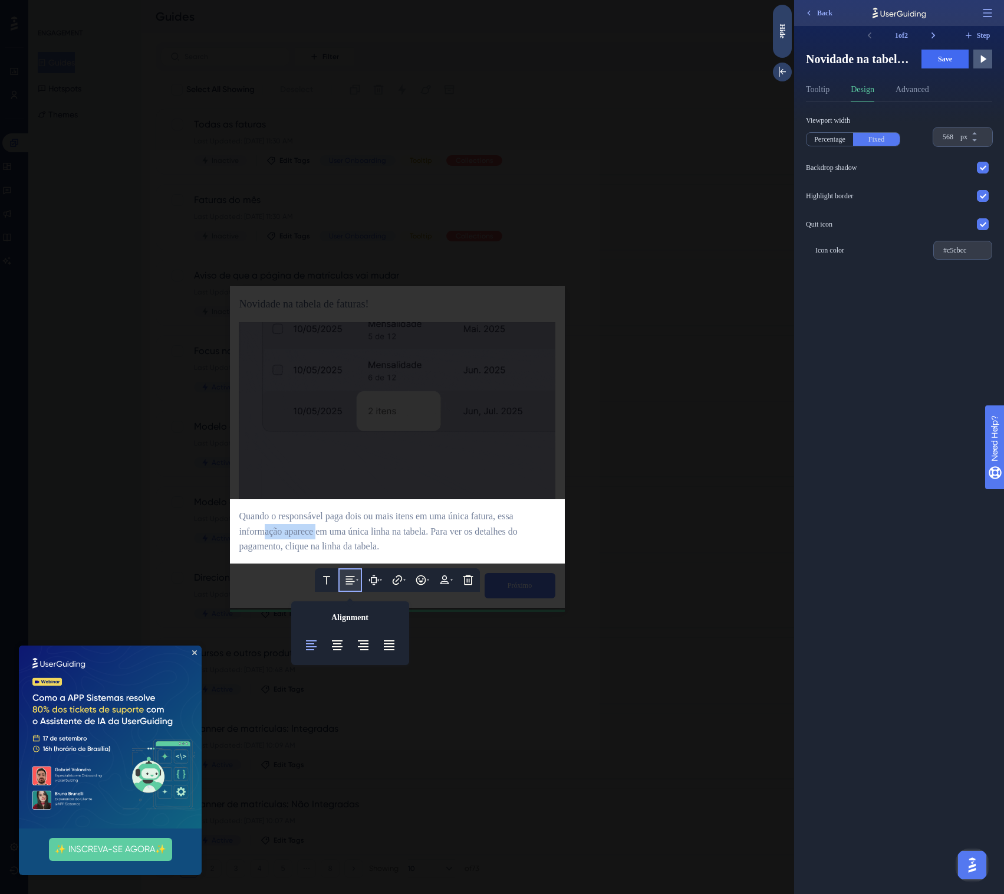
drag, startPoint x: 267, startPoint y: 527, endPoint x: 324, endPoint y: 526, distance: 57.8
click at [324, 526] on span "Quando o responsável paga dois ou mais itens em uma única fatura, essa informaç…" at bounding box center [379, 531] width 281 height 41
click at [286, 533] on span "Quando o responsável paga dois ou mais itens em uma única fatura, essa informaç…" at bounding box center [379, 531] width 281 height 41
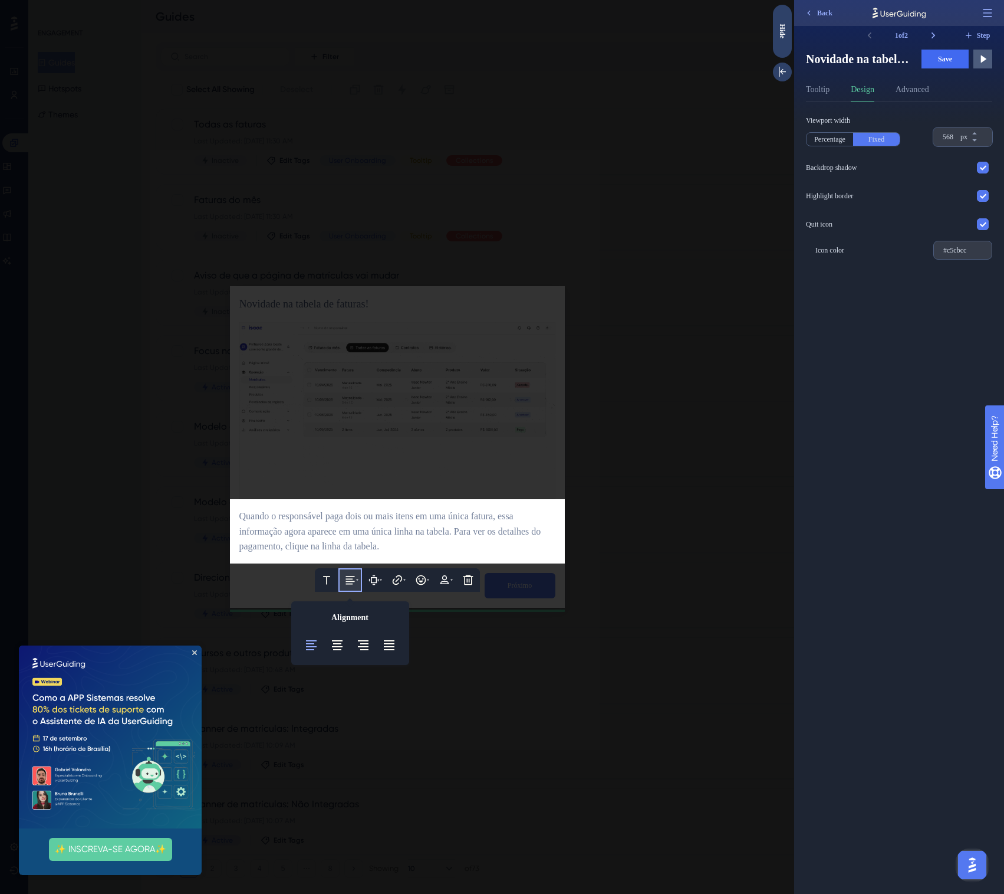
click at [241, 514] on span "Quando o responsável paga dois ou mais itens em uma única fatura, essa informaç…" at bounding box center [391, 531] width 304 height 41
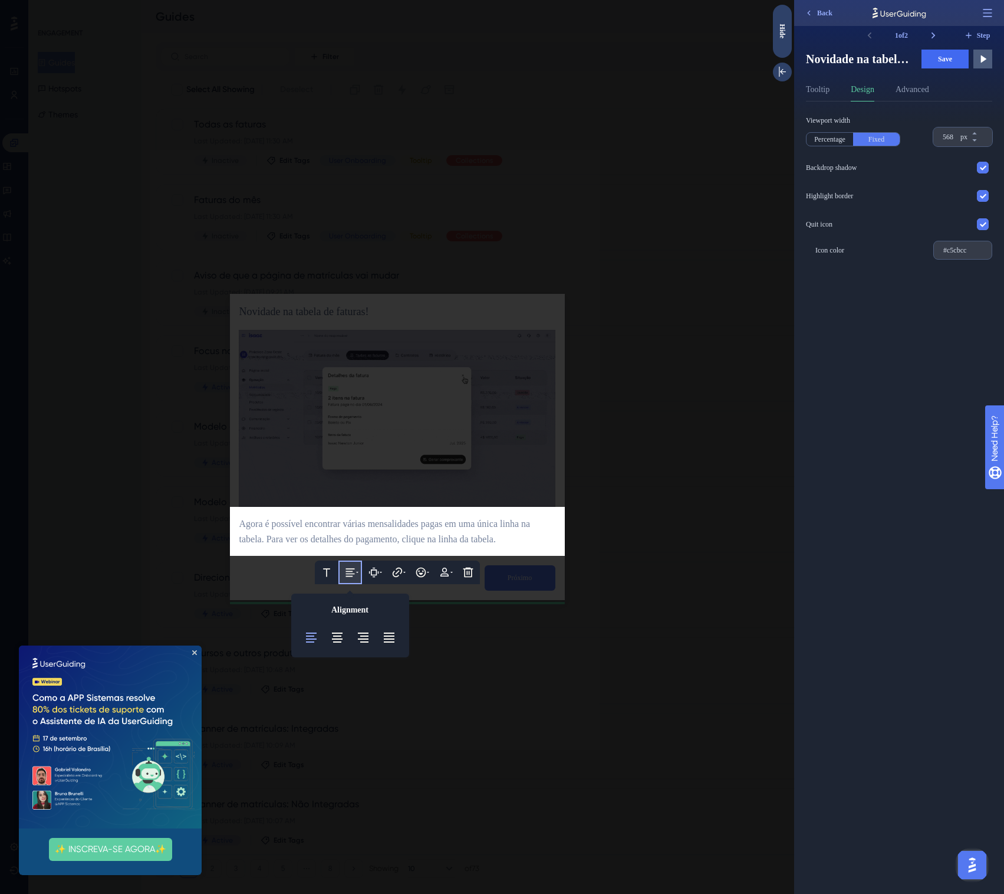
click at [267, 527] on span "Agora é possível encontrar várias mensalidades pagas em uma única linha na tabe…" at bounding box center [386, 530] width 294 height 25
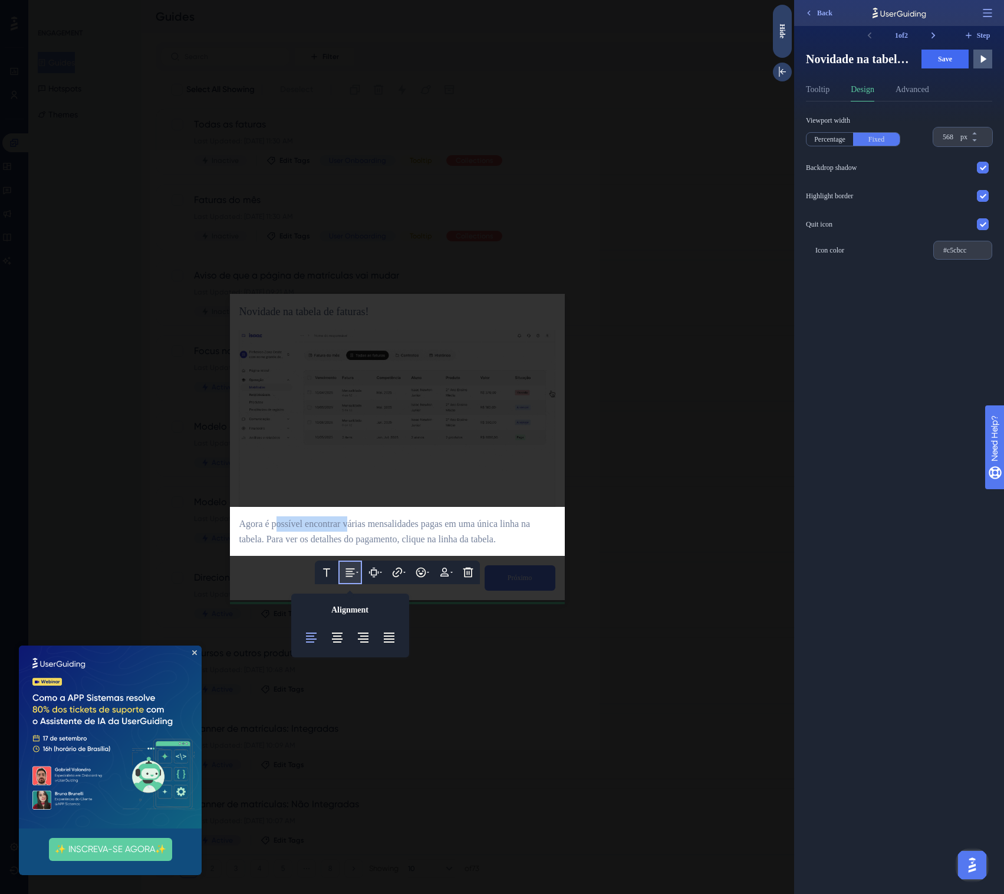
drag, startPoint x: 284, startPoint y: 522, endPoint x: 360, endPoint y: 525, distance: 76.1
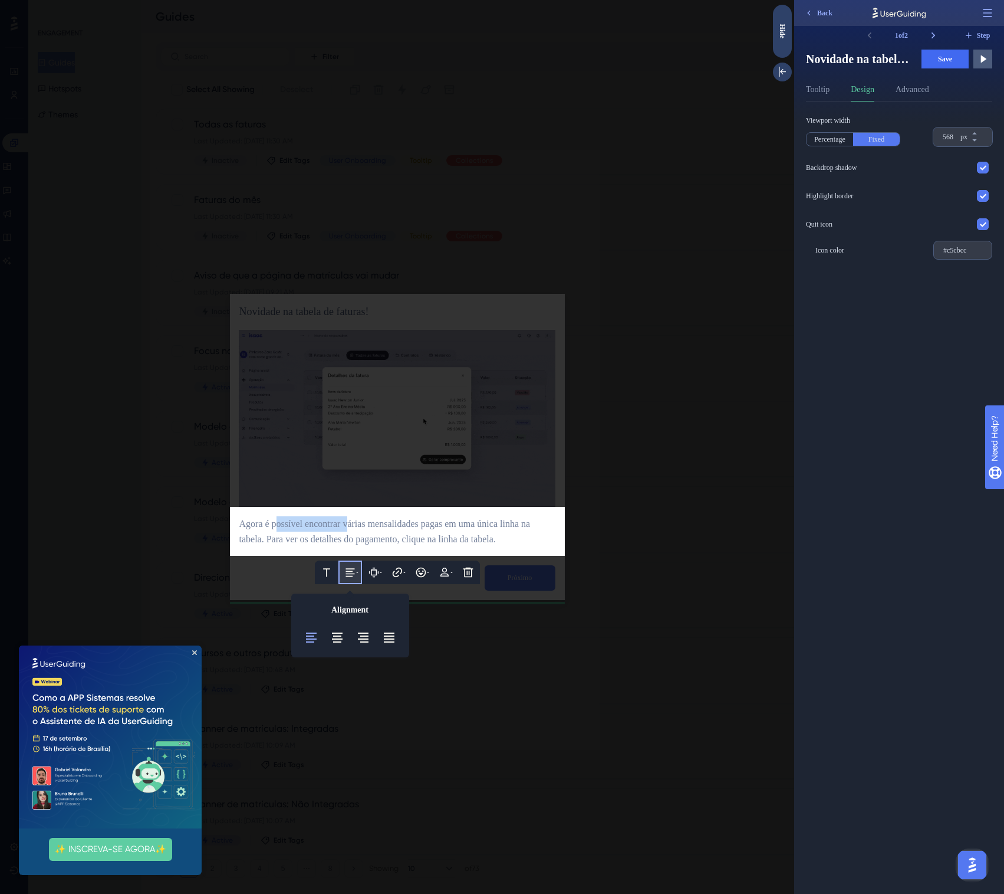
click at [360, 525] on span "Agora é possível encontrar várias mensalidades pagas em uma única linha na tabe…" at bounding box center [386, 530] width 294 height 25
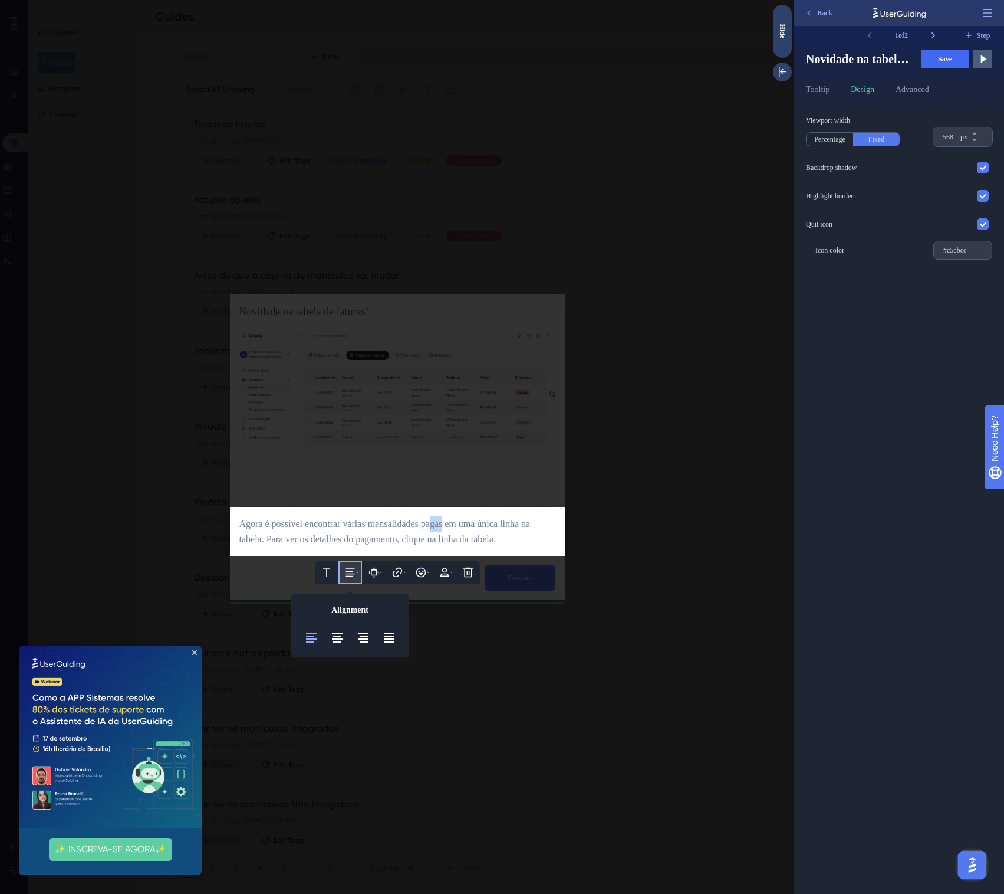
drag, startPoint x: 454, startPoint y: 523, endPoint x: 469, endPoint y: 521, distance: 15.4
click at [467, 522] on span "Agora é possível encontrar várias mensalidades pagas em uma única linha na tabe…" at bounding box center [386, 530] width 294 height 25
click at [533, 527] on span "Agora é possível encontrar várias mensalidades pagas em uma única linha na tabe…" at bounding box center [386, 530] width 294 height 25
click at [533, 526] on span "Agora é possível encontrar várias mensalidades pagas em uma única linha na tabe…" at bounding box center [386, 530] width 294 height 25
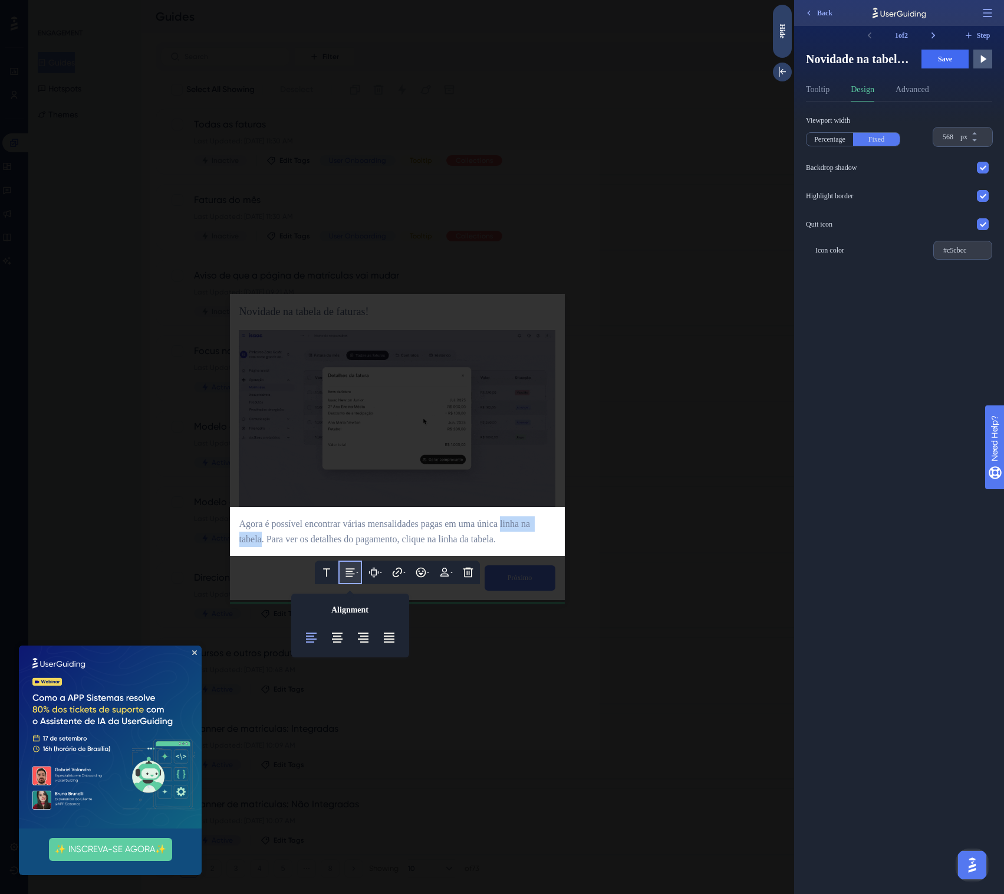
drag, startPoint x: 543, startPoint y: 526, endPoint x: 271, endPoint y: 534, distance: 272.0
click at [271, 534] on span "Agora é possível encontrar várias mensalidades pagas em uma única linha na tabe…" at bounding box center [386, 530] width 294 height 25
click at [265, 525] on span "Agora é possível encontrar várias mensalidades pagas em uma única fatura. Para …" at bounding box center [392, 530] width 307 height 25
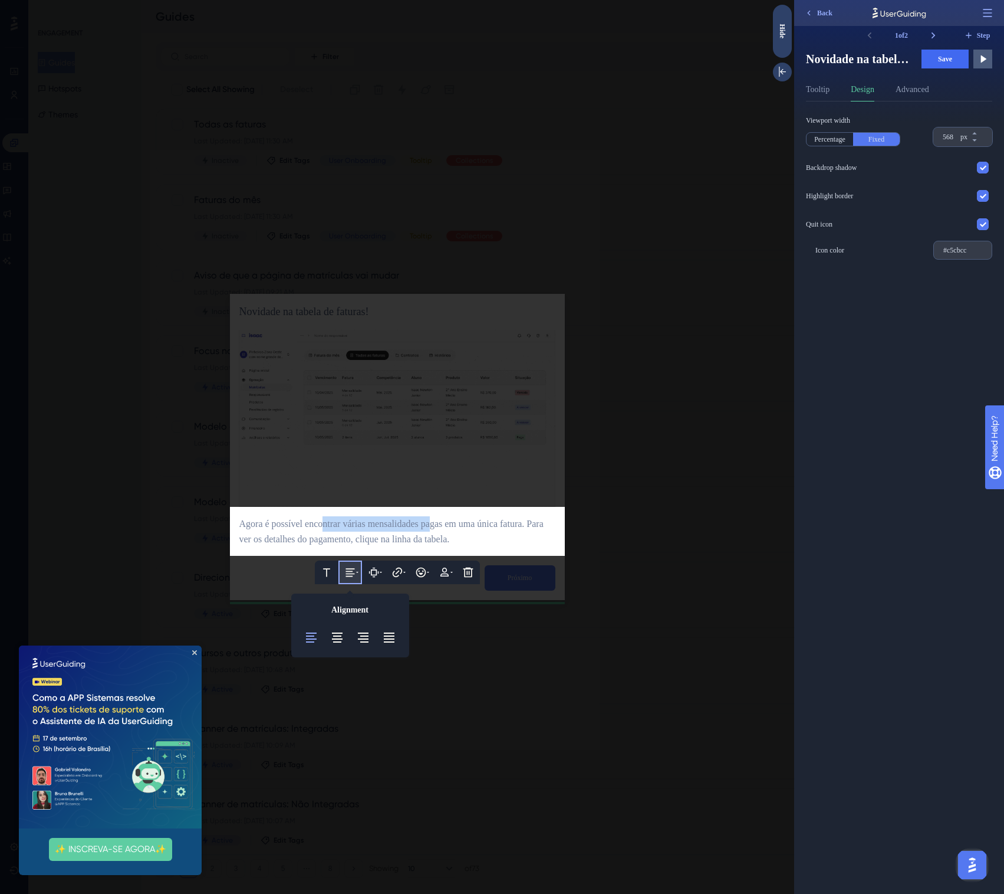
drag, startPoint x: 330, startPoint y: 525, endPoint x: 456, endPoint y: 522, distance: 125.7
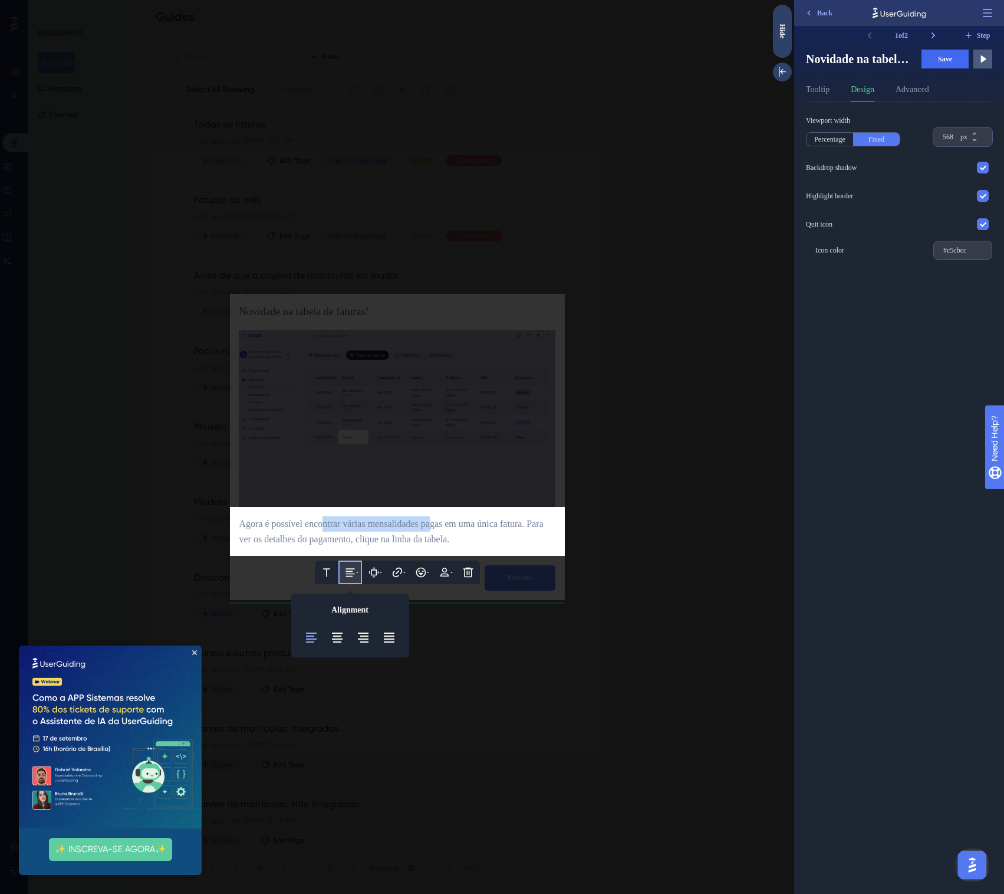
click at [455, 522] on span "Agora é possível encontrar várias mensalidades pagas em uma única fatura. Para …" at bounding box center [392, 530] width 307 height 25
drag, startPoint x: 469, startPoint y: 523, endPoint x: 495, endPoint y: 523, distance: 26.0
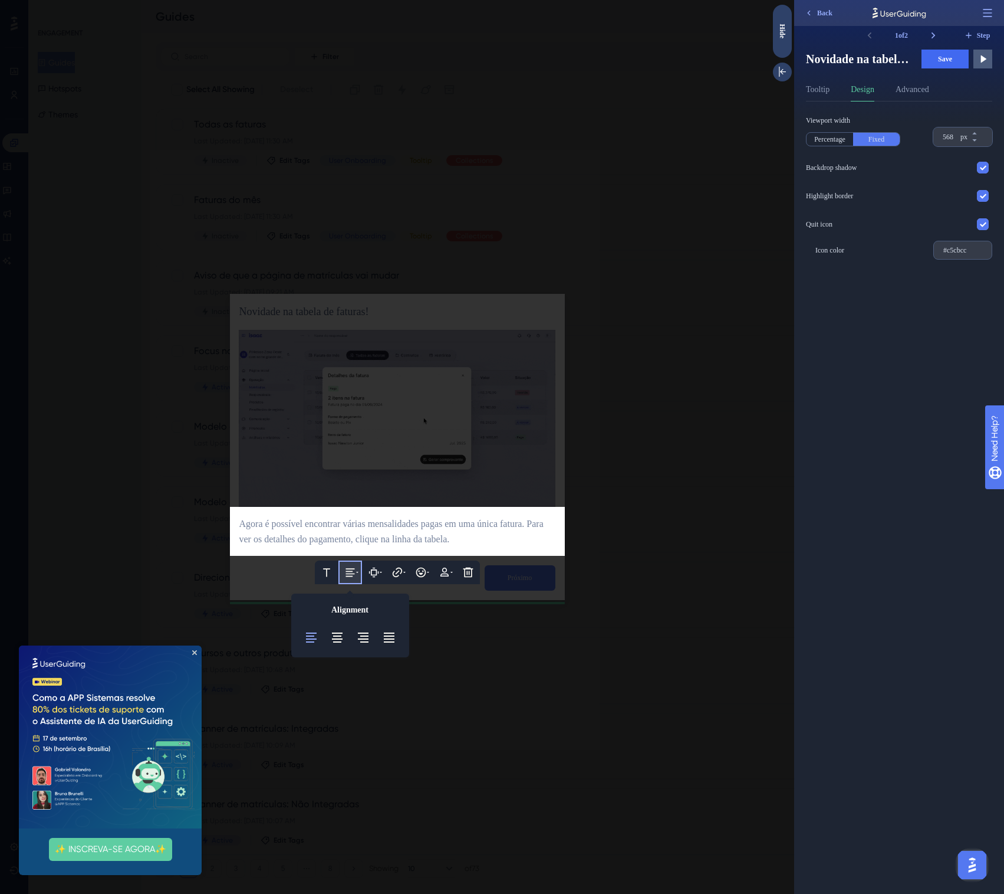
click at [471, 523] on span "Agora é possível encontrar várias mensalidades pagas em uma única fatura. Para …" at bounding box center [392, 530] width 307 height 25
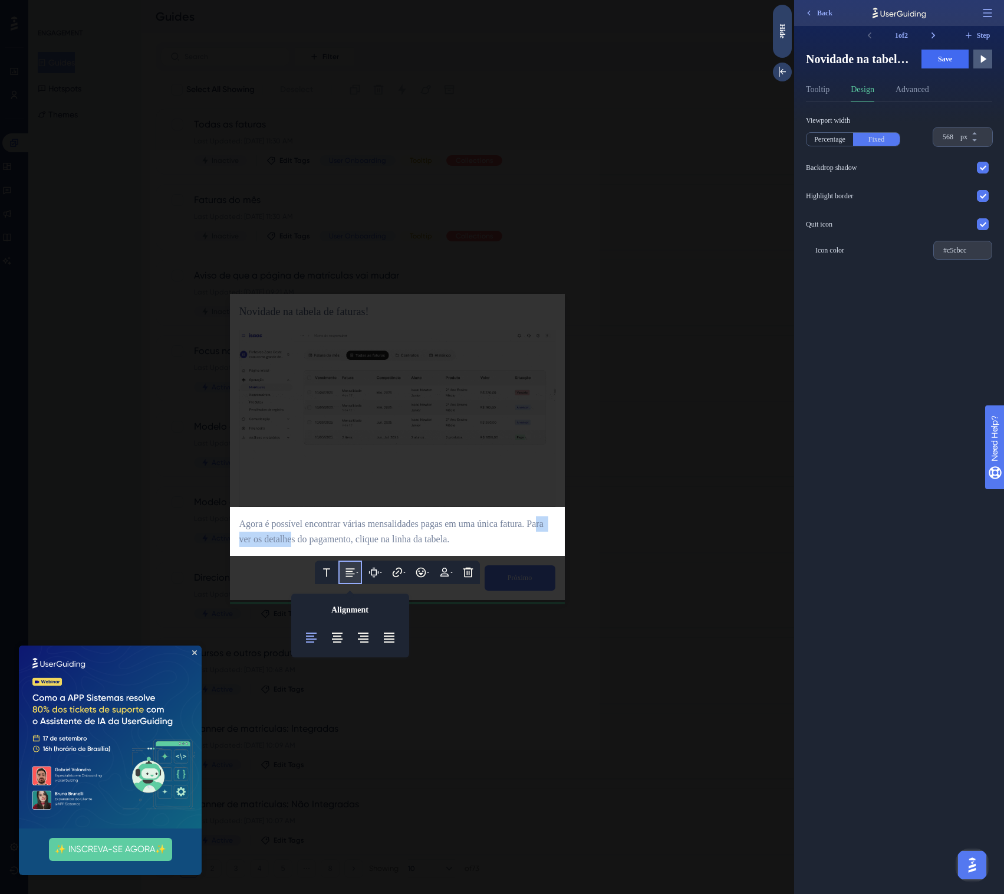
drag, startPoint x: 281, startPoint y: 539, endPoint x: 353, endPoint y: 533, distance: 72.8
click at [351, 533] on span "Agora é possível encontrar várias mensalidades pagas em uma única fatura. Para …" at bounding box center [392, 530] width 307 height 25
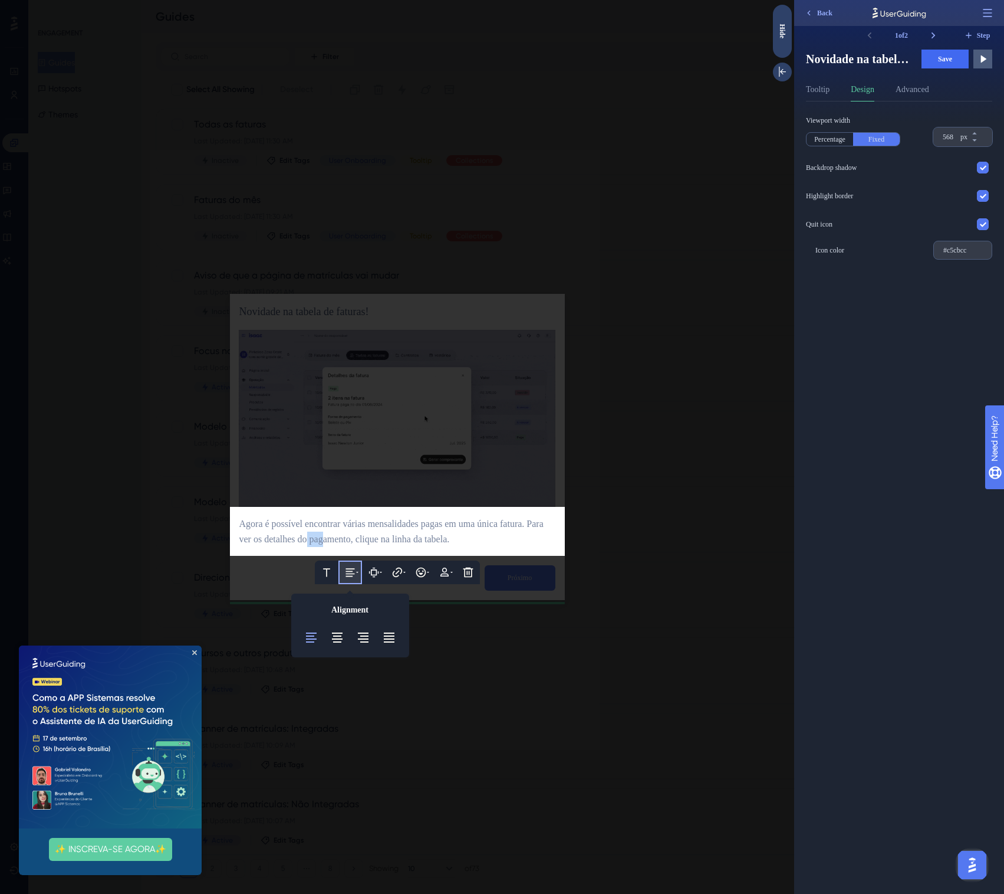
drag, startPoint x: 365, startPoint y: 534, endPoint x: 389, endPoint y: 534, distance: 23.6
click at [388, 534] on span "Agora é possível encontrar várias mensalidades pagas em uma única fatura. Para …" at bounding box center [392, 530] width 307 height 25
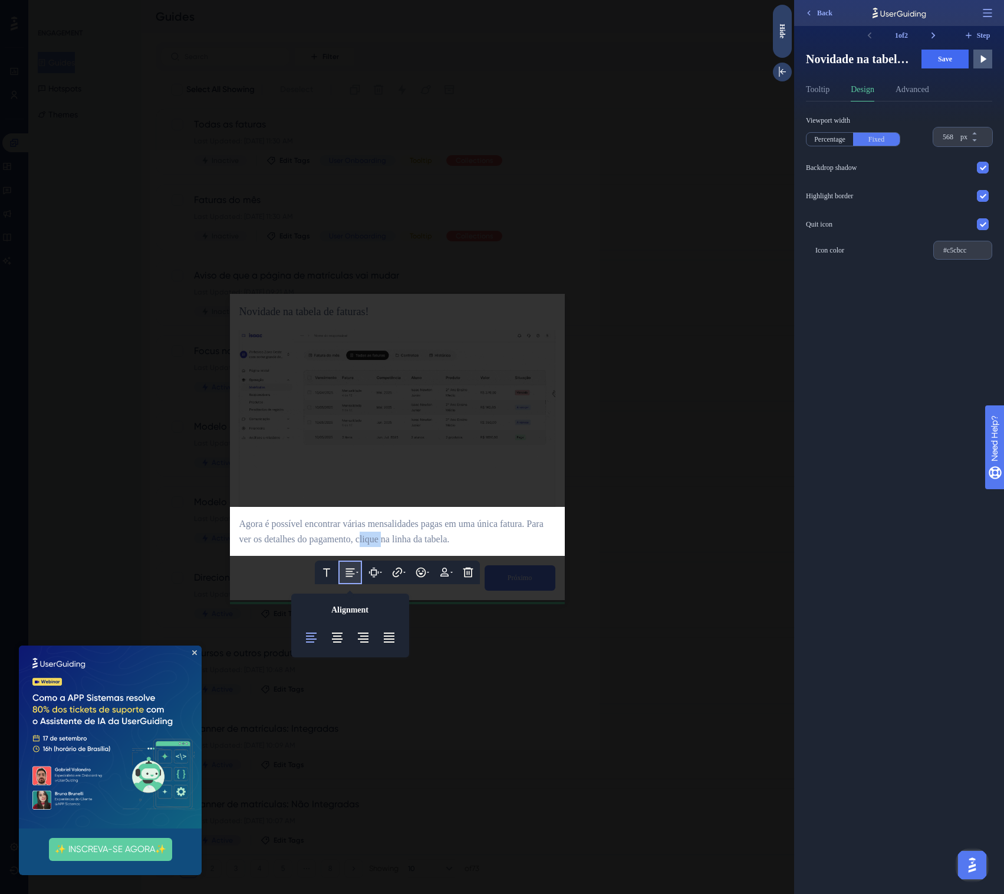
drag, startPoint x: 447, startPoint y: 534, endPoint x: 454, endPoint y: 534, distance: 7.1
click at [451, 534] on span "Agora é possível encontrar várias mensalidades pagas em uma única fatura. Para …" at bounding box center [392, 530] width 307 height 25
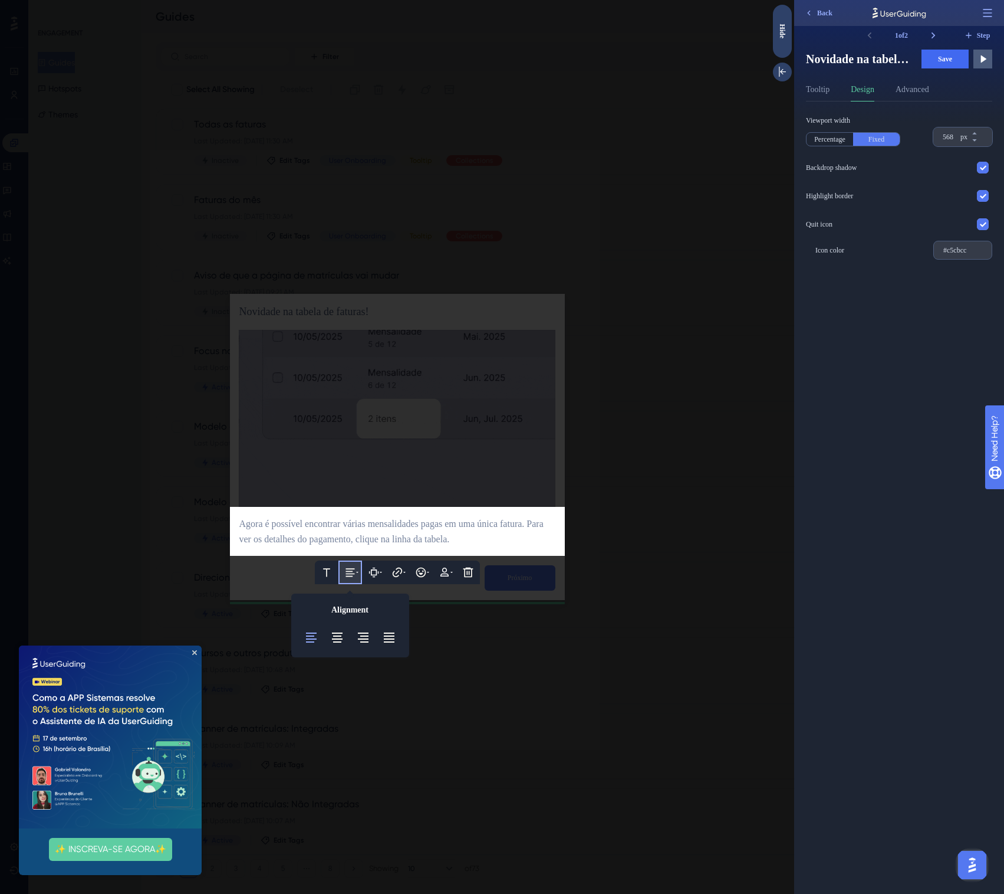
click at [512, 539] on span "Agora é possível encontrar várias mensalidades pagas em uma única fatura. Para …" at bounding box center [392, 530] width 307 height 25
click at [517, 561] on div at bounding box center [397, 447] width 794 height 894
click at [517, 563] on div at bounding box center [397, 447] width 794 height 894
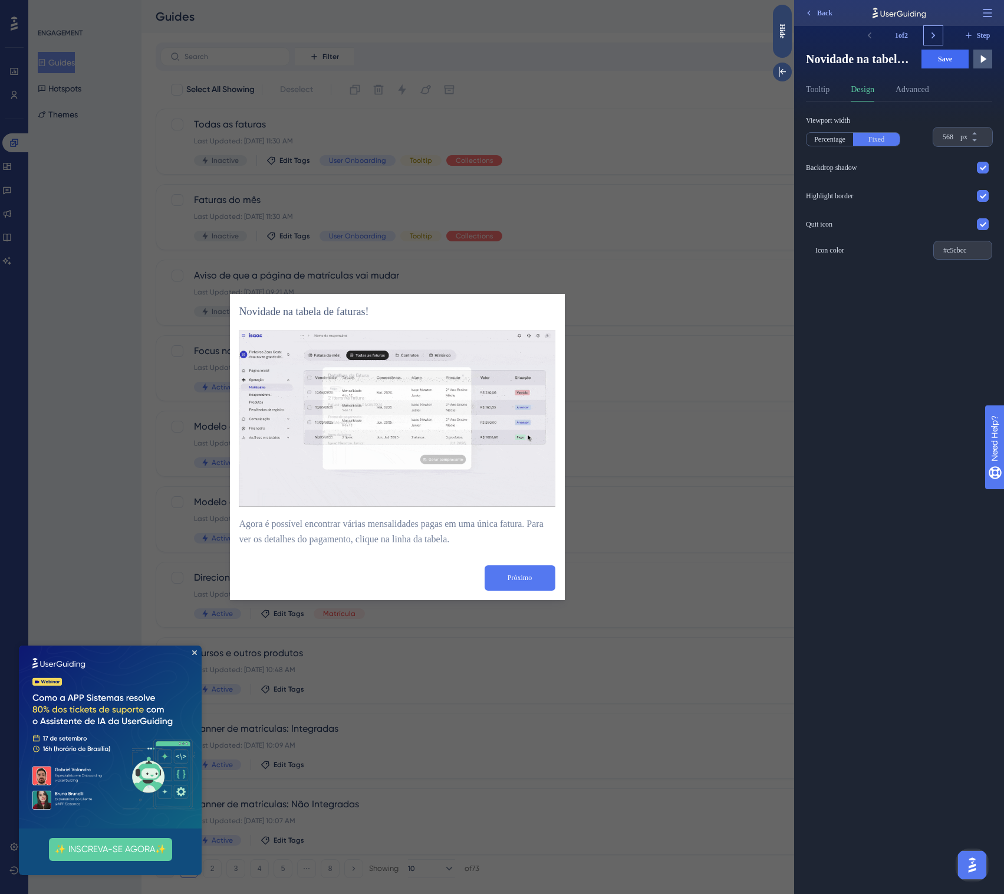
click at [936, 38] on icon at bounding box center [934, 35] width 12 height 12
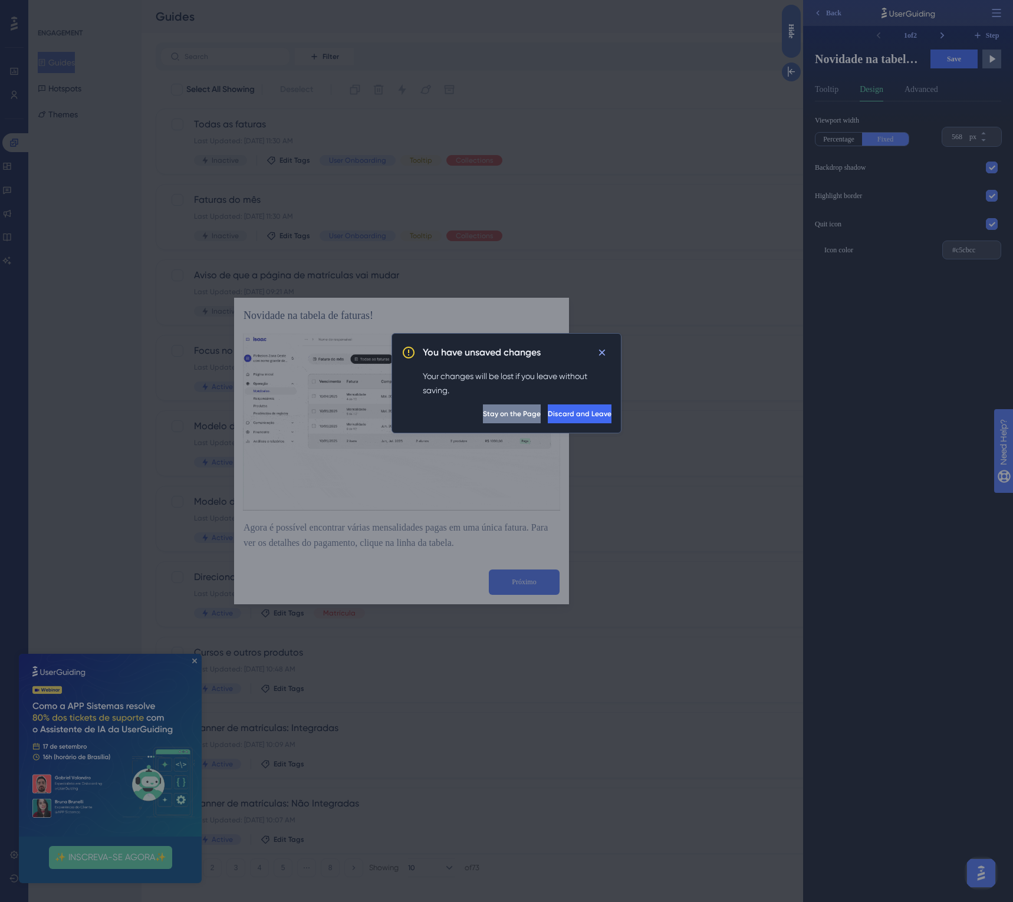
click at [483, 420] on button "Stay on the Page" at bounding box center [512, 414] width 58 height 19
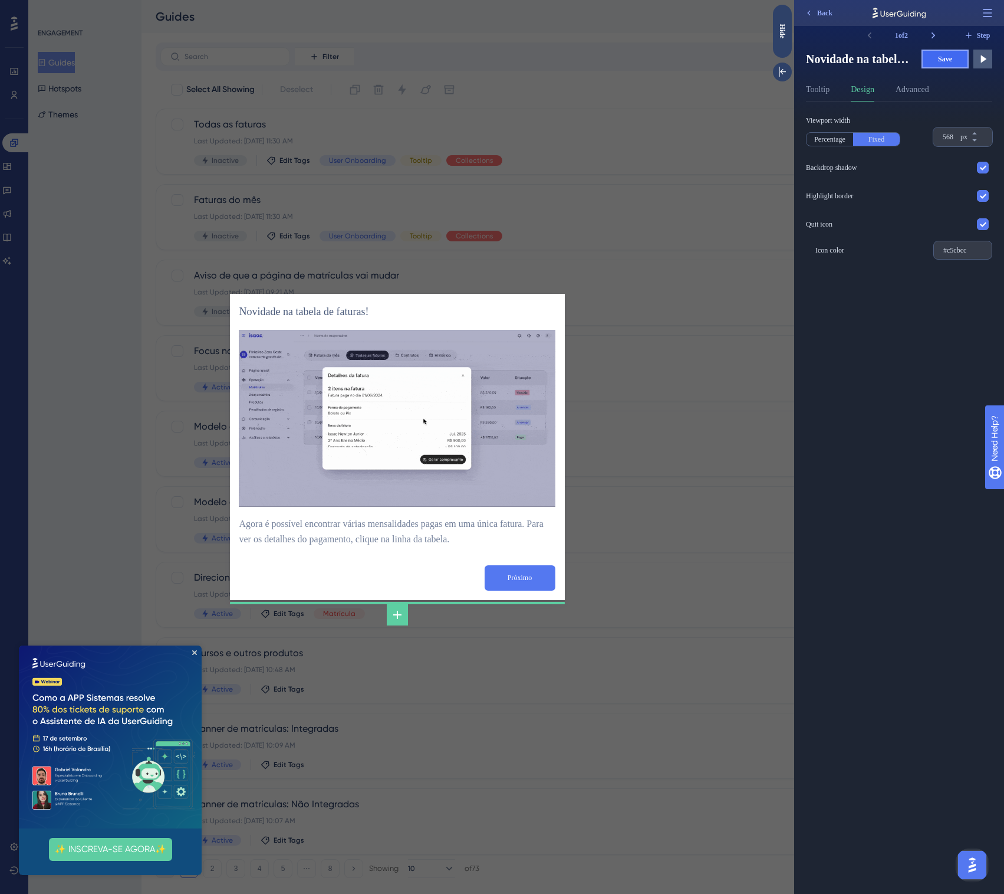
click at [938, 61] on span "Save" at bounding box center [945, 58] width 14 height 9
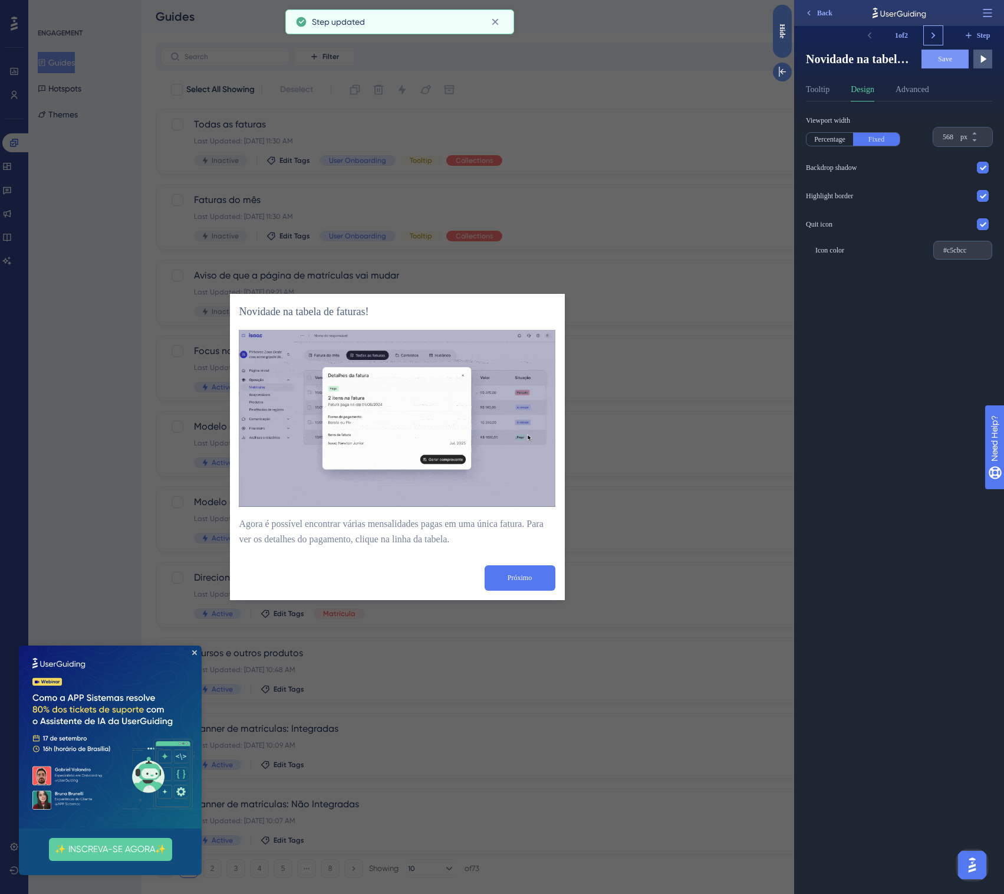
click at [937, 32] on icon at bounding box center [934, 35] width 12 height 12
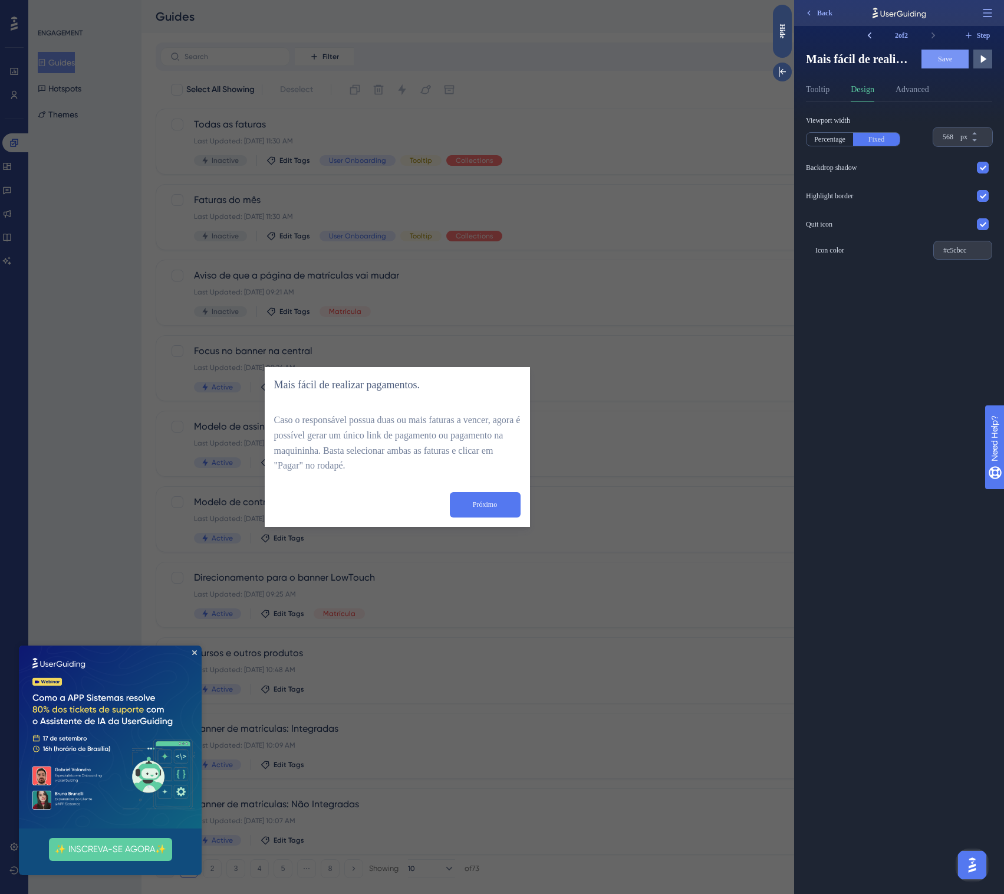
click at [876, 39] on button at bounding box center [869, 35] width 19 height 19
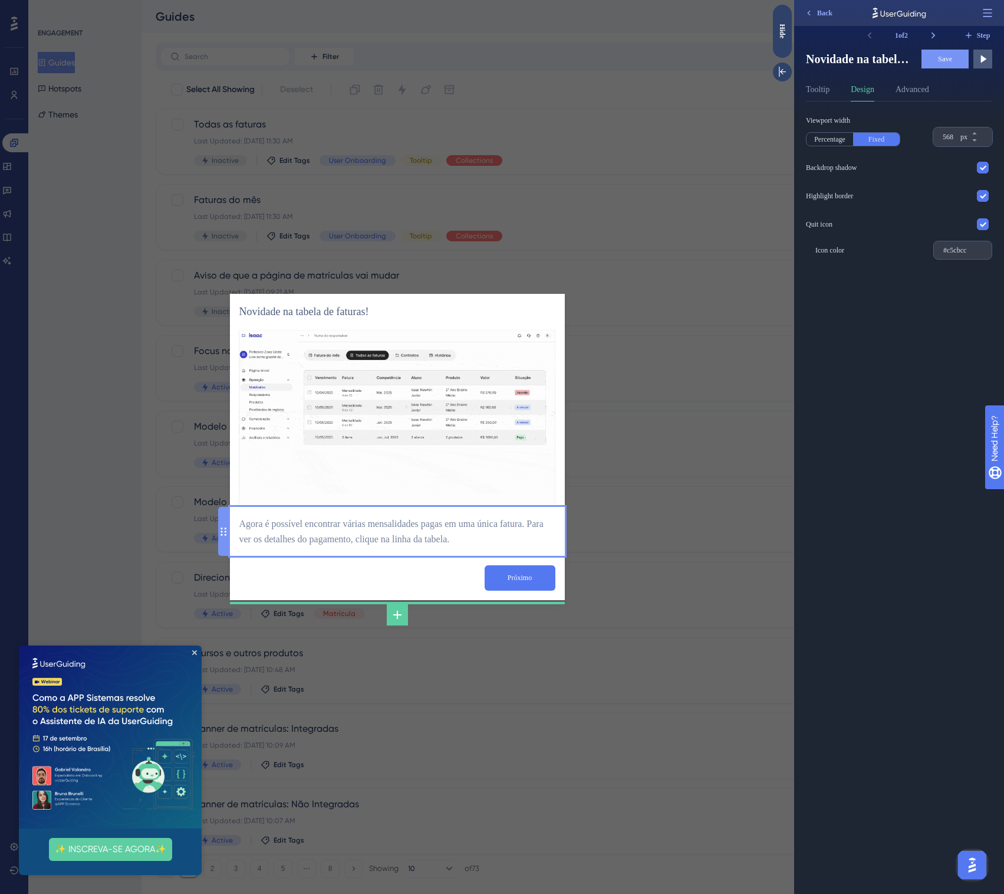
click at [444, 521] on div "Agora é possível encontrar várias mensalidades pagas em uma única fatura. Para …" at bounding box center [397, 531] width 316 height 31
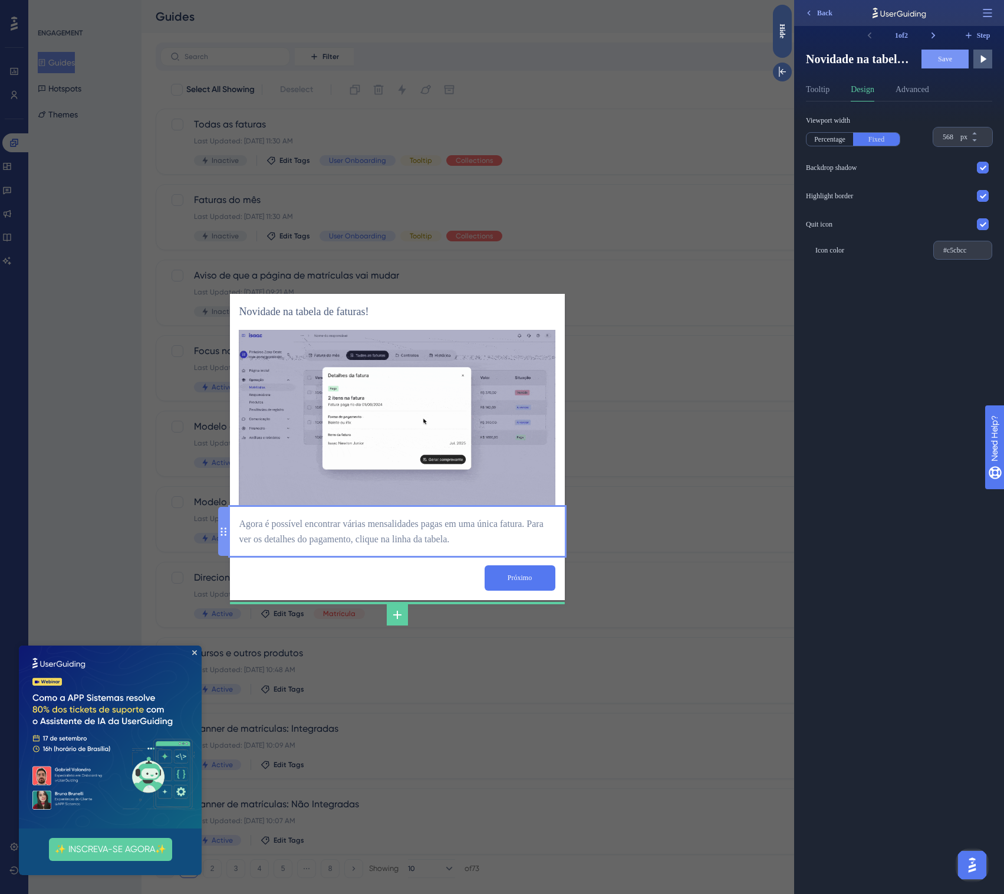
click at [444, 521] on div "Agora é possível encontrar várias mensalidades pagas em uma única fatura. Para …" at bounding box center [397, 531] width 316 height 31
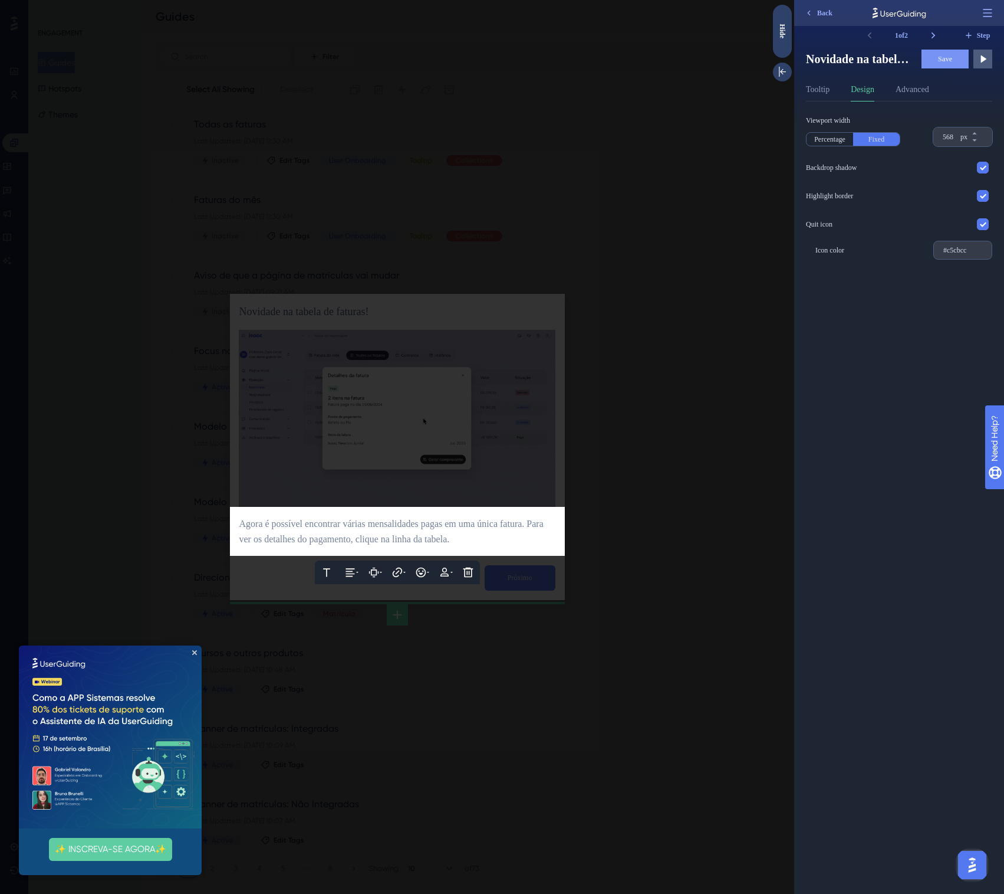
click at [370, 522] on span "Agora é possível encontrar várias mensalidades pagas em uma única fatura. Para …" at bounding box center [392, 530] width 307 height 25
click at [330, 521] on span "Agora é possível encontrar vários itens pagos em uma única fatura. Para ver os …" at bounding box center [389, 530] width 300 height 25
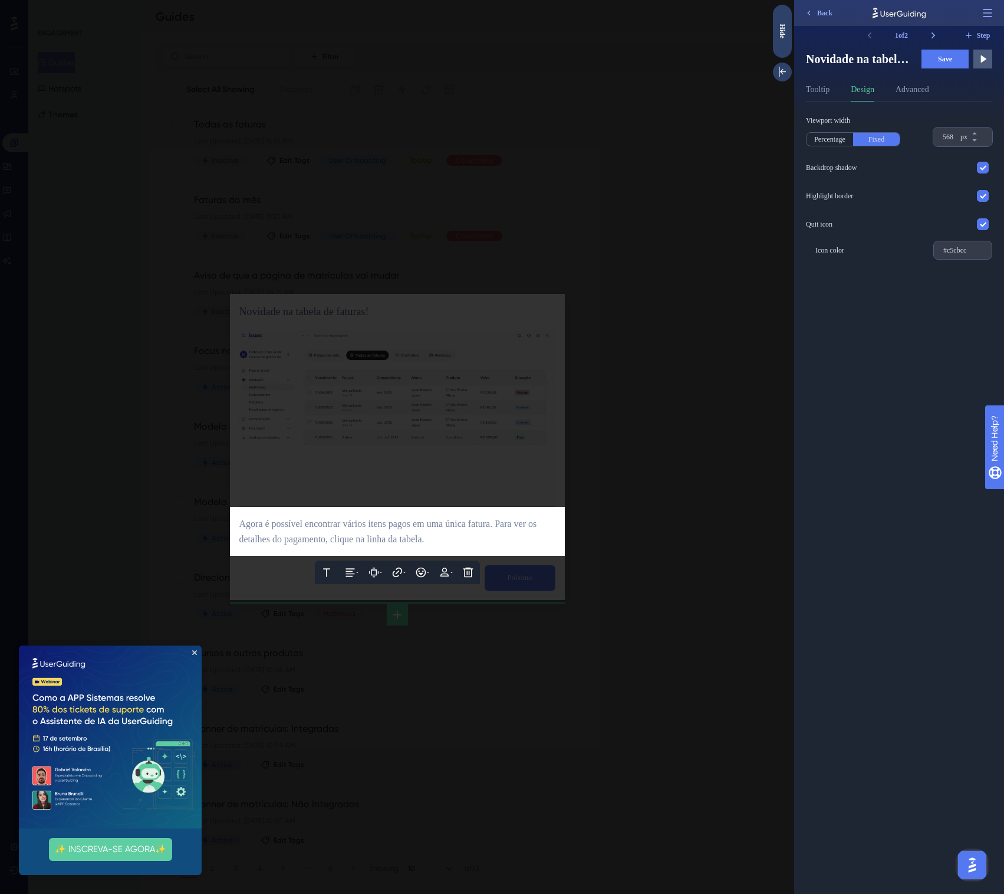
click at [531, 477] on div at bounding box center [397, 447] width 794 height 894
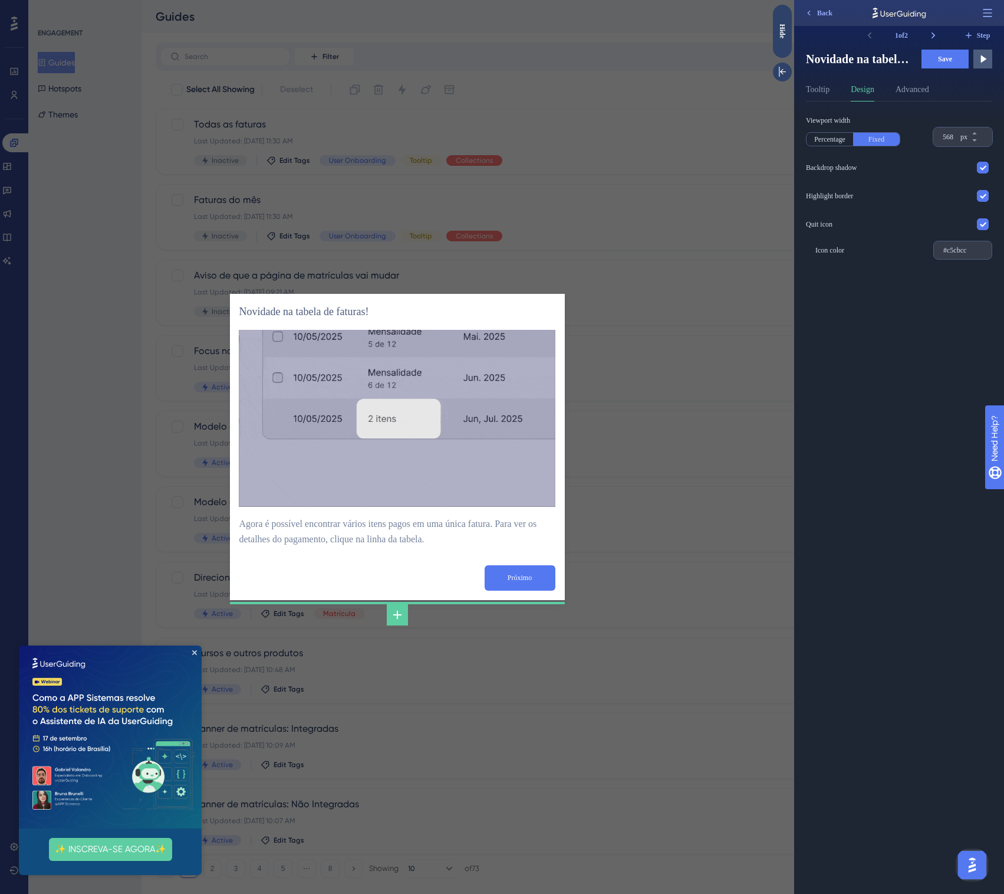
click at [943, 60] on span "Save" at bounding box center [945, 58] width 14 height 9
